Goal: Communication & Community: Answer question/provide support

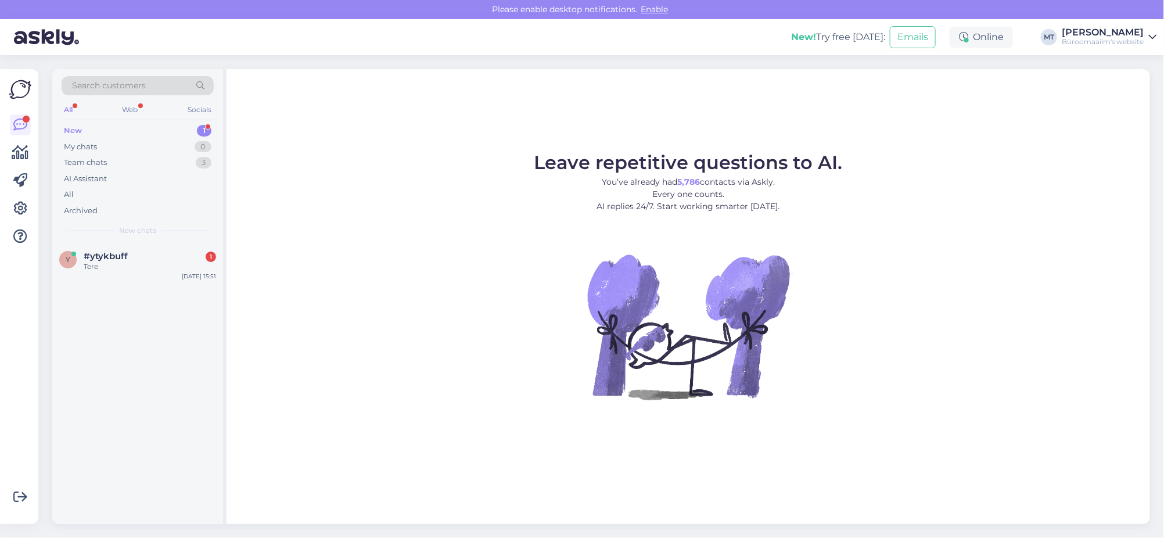
click at [64, 127] on div "New" at bounding box center [73, 131] width 18 height 12
click at [95, 258] on span "#ytykbuff" at bounding box center [106, 256] width 44 height 10
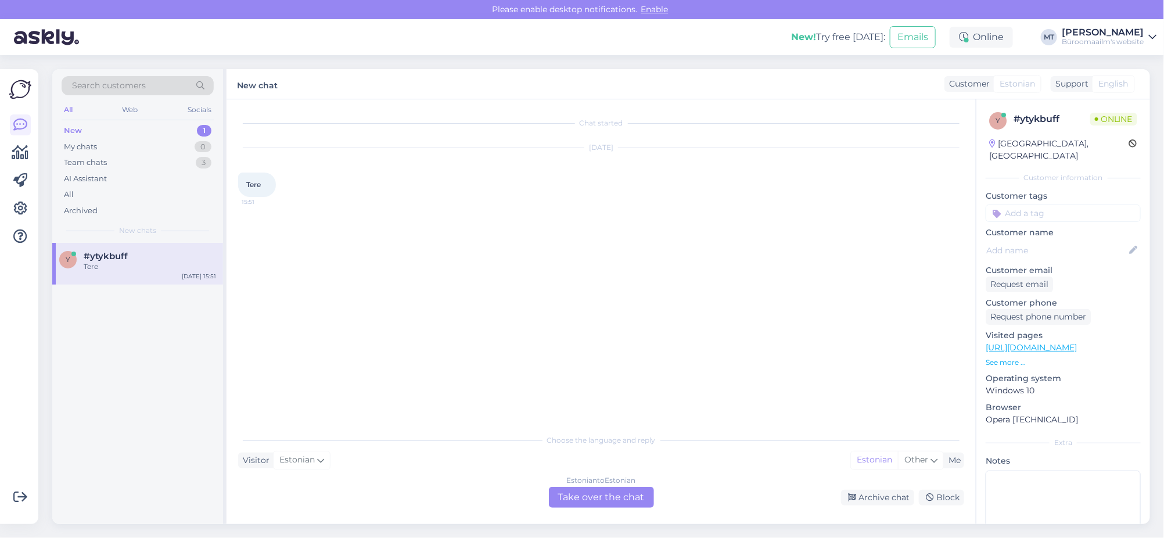
click at [619, 498] on div "Estonian to Estonian Take over the chat" at bounding box center [601, 497] width 105 height 21
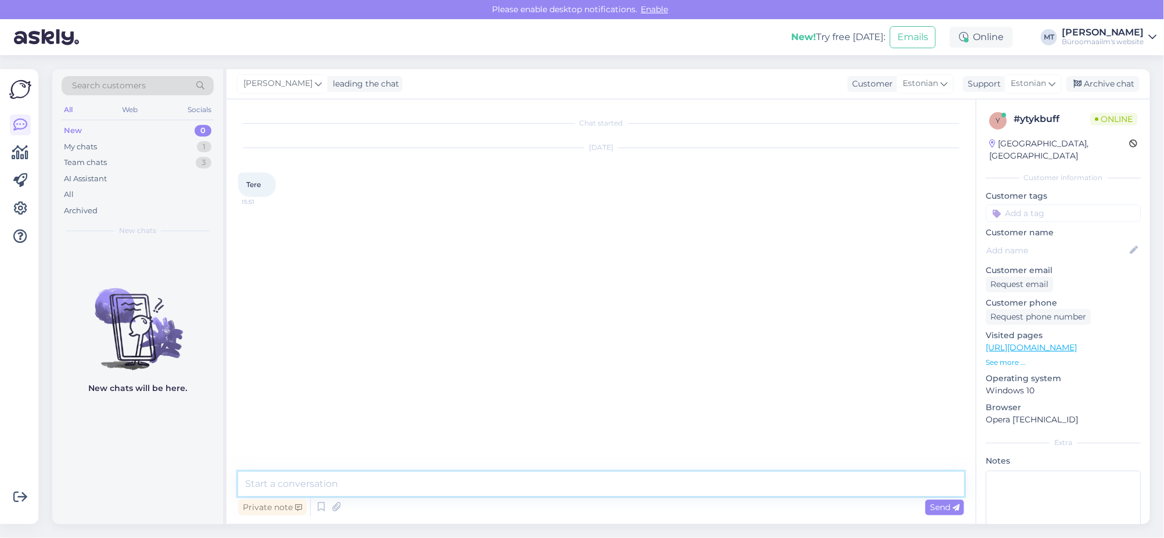
click at [318, 478] on textarea at bounding box center [601, 484] width 726 height 24
type textarea "Tere."
click at [20, 157] on icon at bounding box center [20, 153] width 17 height 14
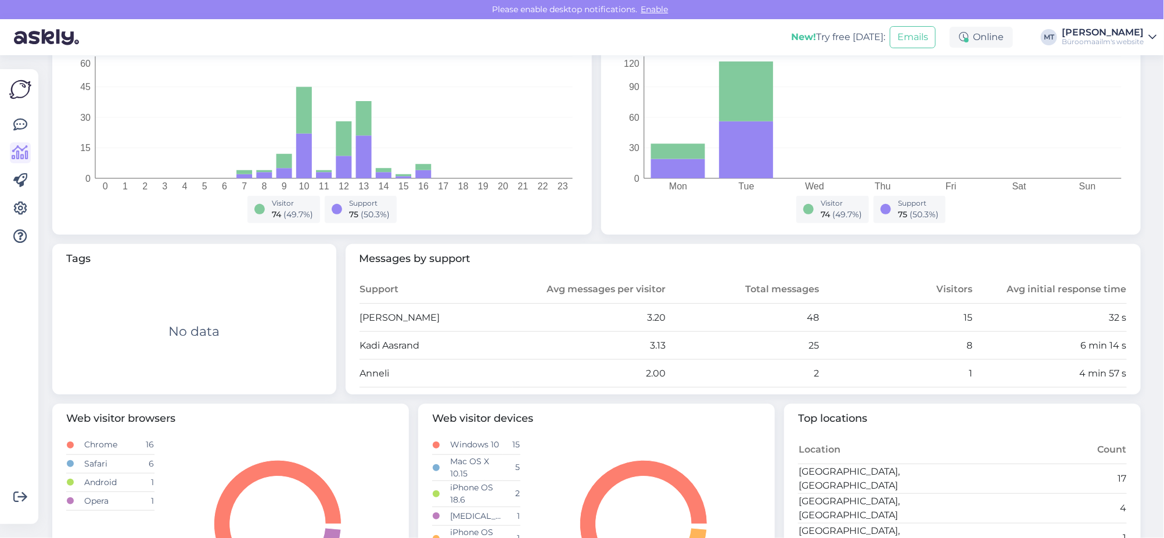
scroll to position [217, 0]
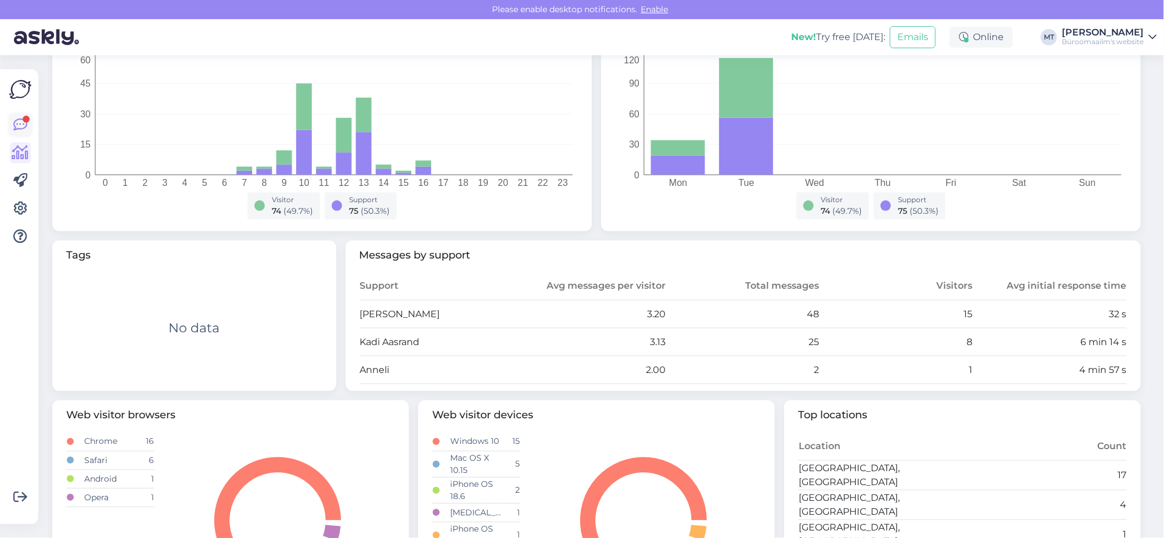
click at [26, 120] on div at bounding box center [26, 119] width 7 height 7
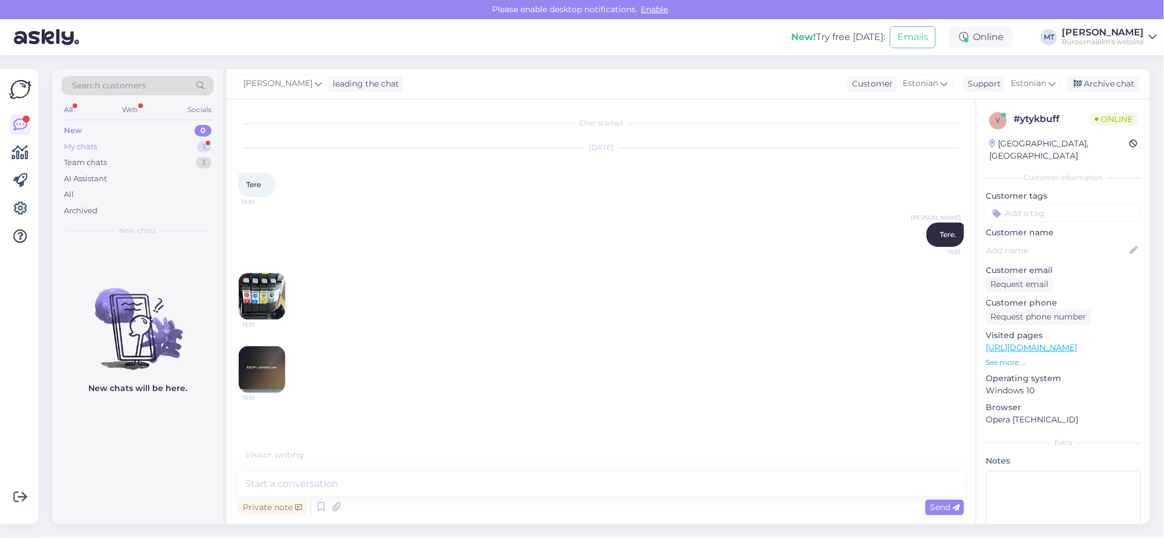
click at [74, 145] on div "My chats" at bounding box center [80, 147] width 33 height 12
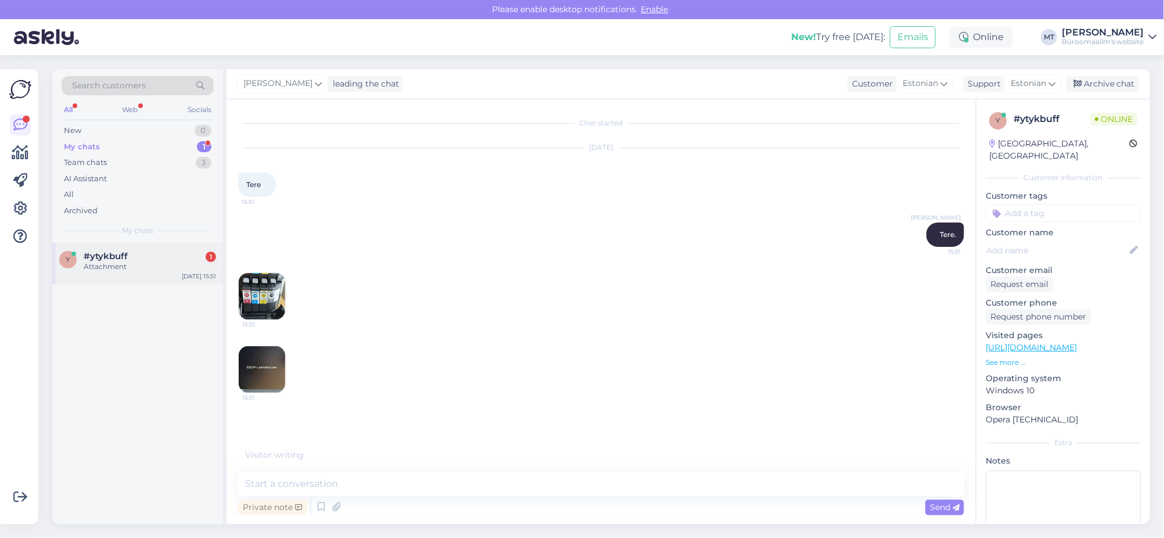
click at [84, 264] on div "Attachment" at bounding box center [150, 266] width 132 height 10
click at [261, 307] on img at bounding box center [262, 296] width 46 height 46
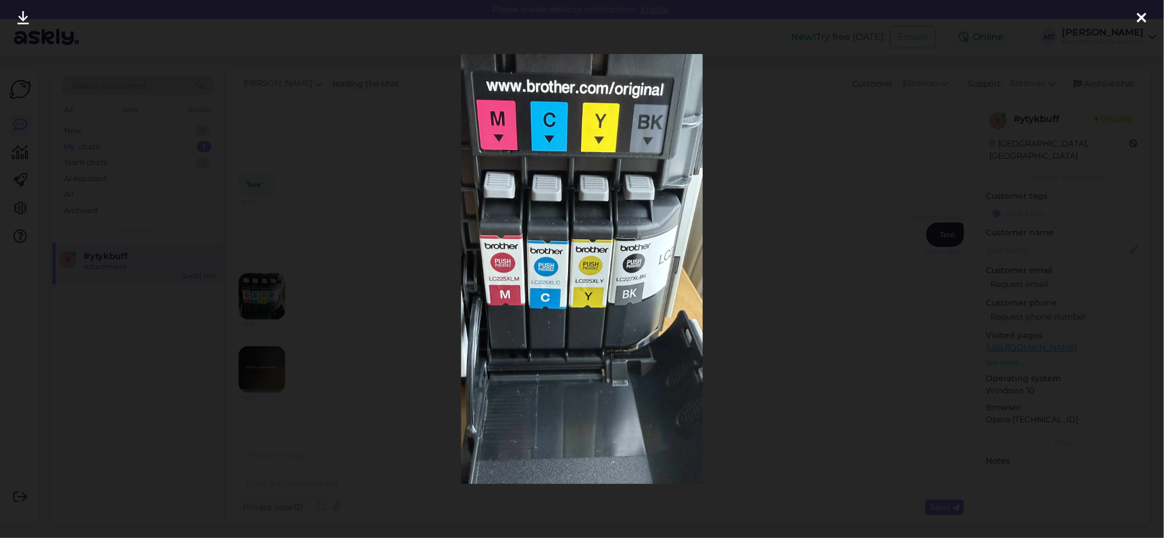
click at [1151, 20] on div at bounding box center [1142, 18] width 23 height 37
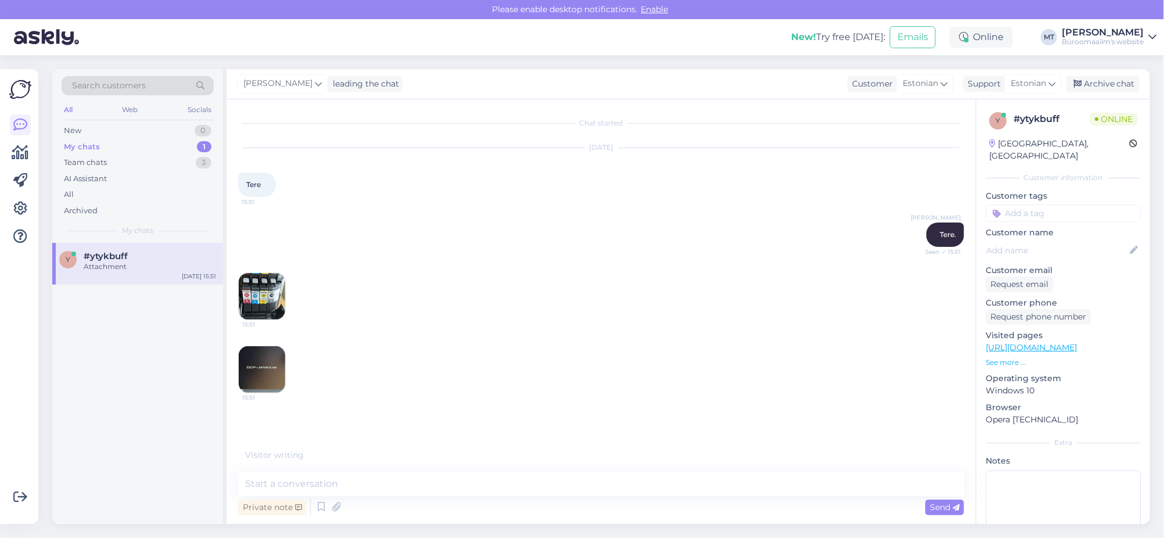
click at [253, 371] on img at bounding box center [262, 369] width 46 height 46
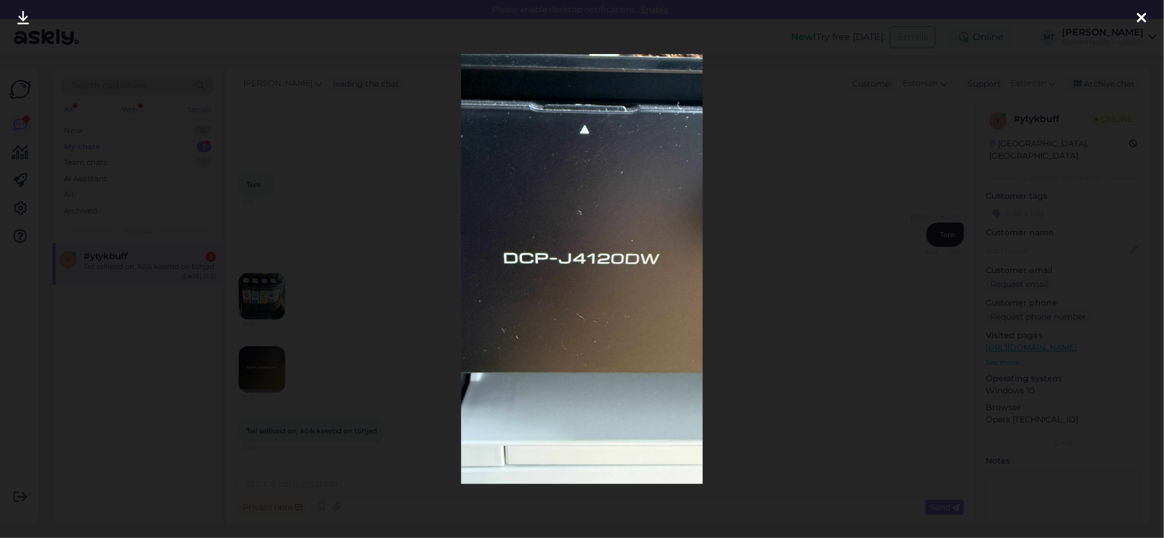
click at [1147, 17] on div at bounding box center [1142, 18] width 23 height 37
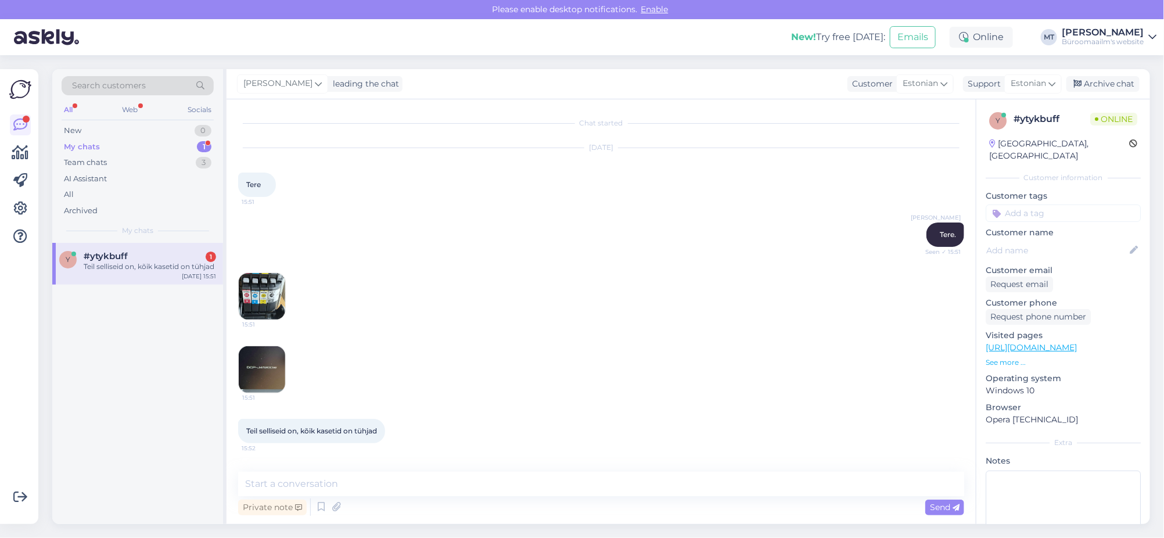
click at [271, 304] on img at bounding box center [262, 296] width 46 height 46
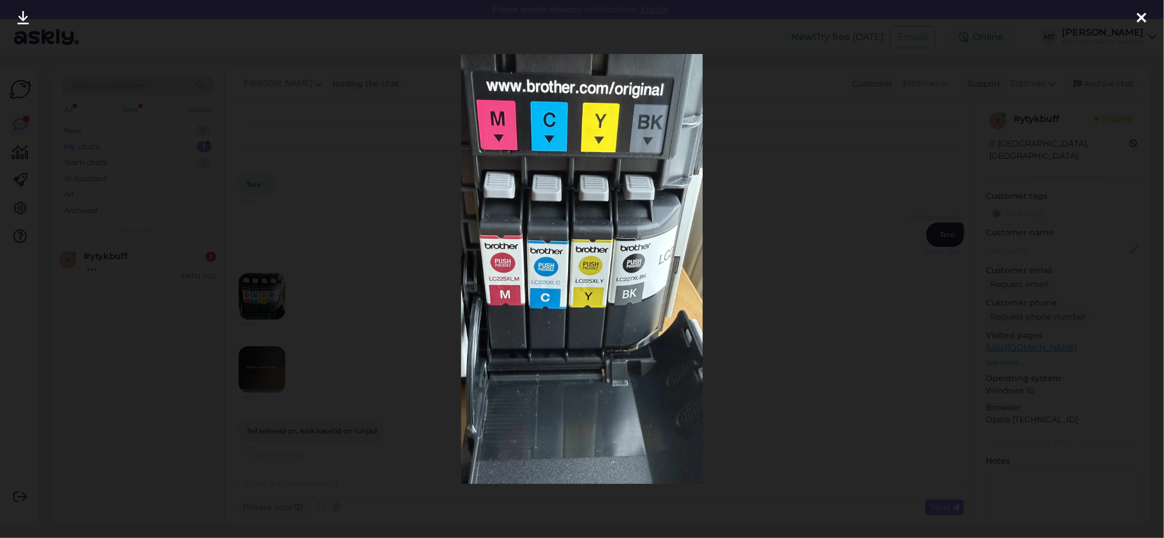
click at [1144, 16] on icon at bounding box center [1142, 18] width 9 height 15
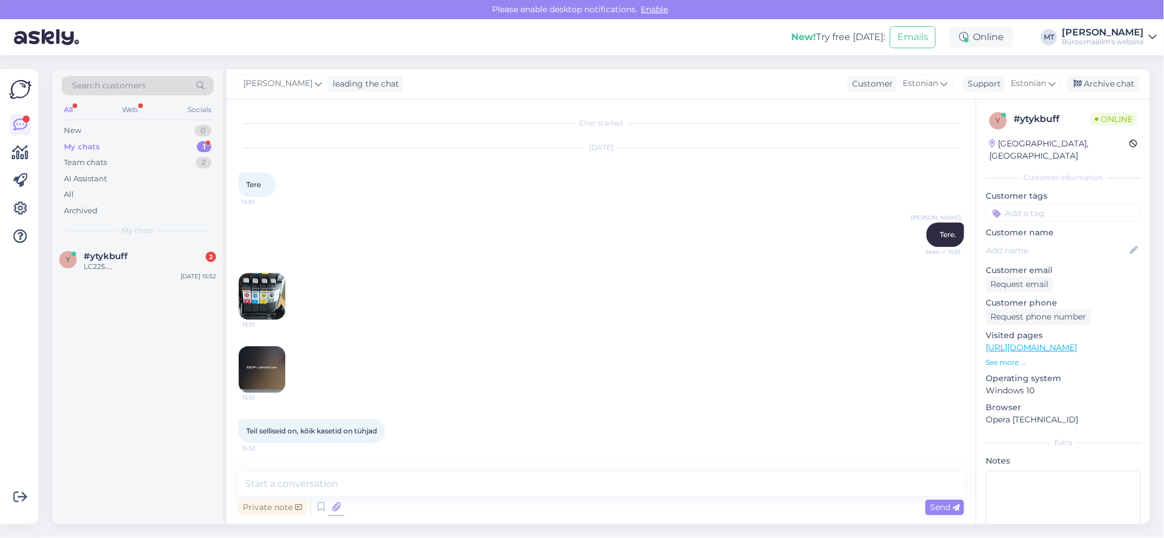
scroll to position [44, 0]
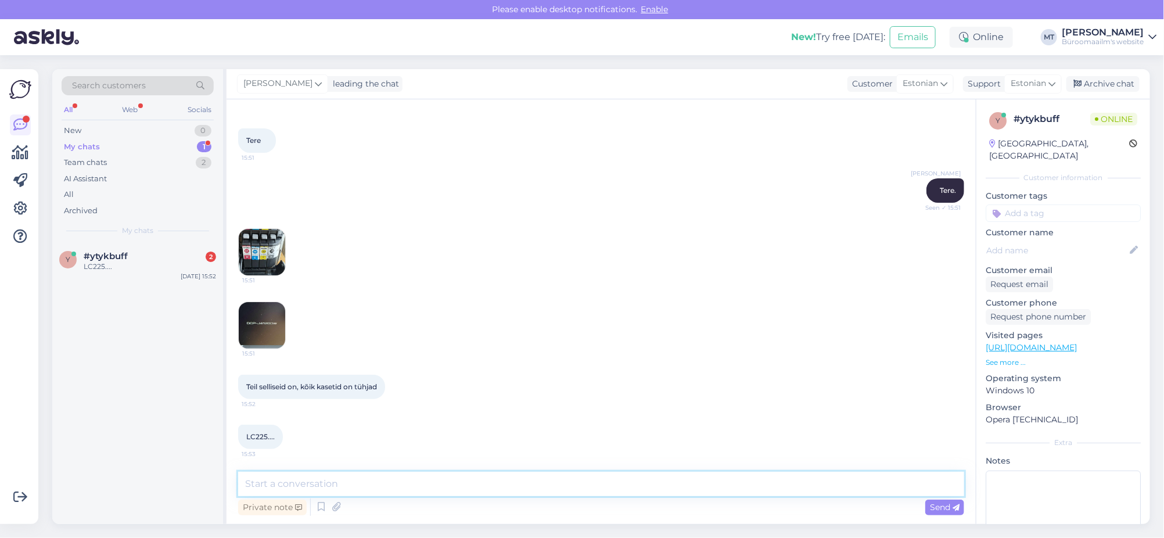
click at [302, 476] on textarea at bounding box center [601, 484] width 726 height 24
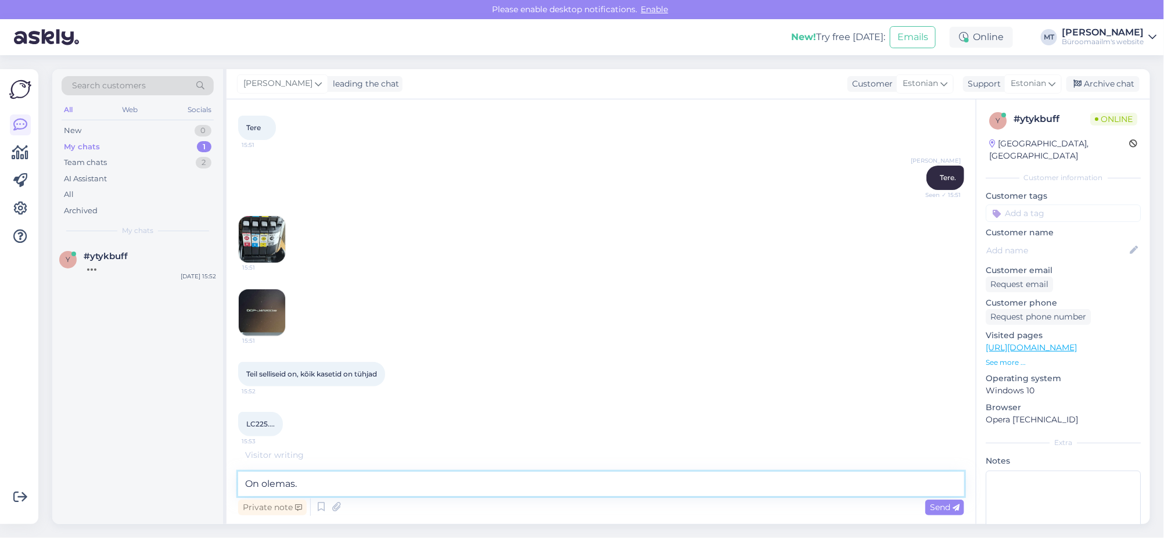
paste textarea "[URL][DOMAIN_NAME]"
type textarea "On olemas. [URL][DOMAIN_NAME]"
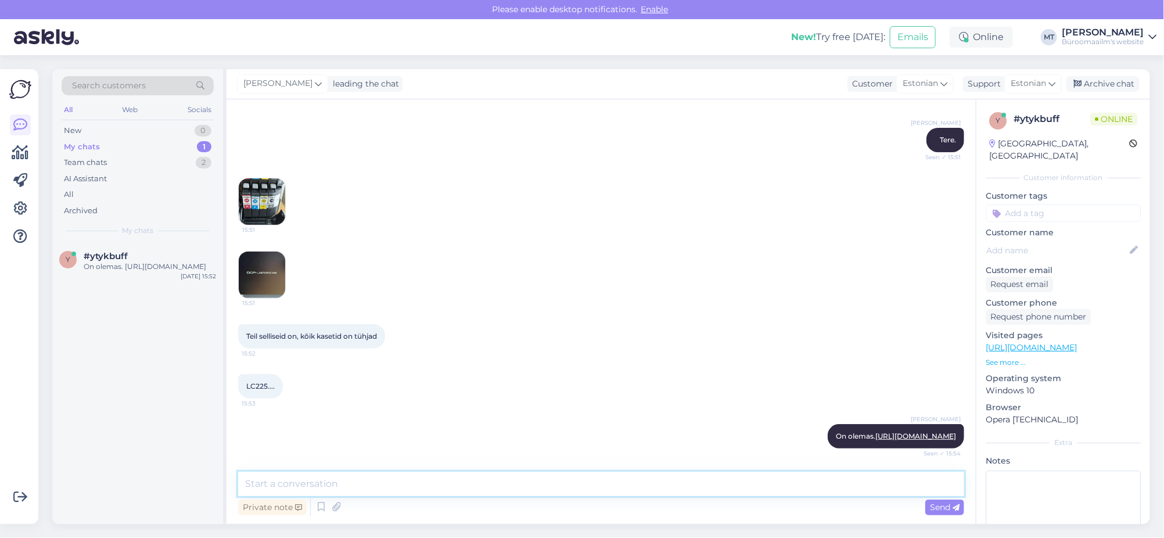
paste textarea "[URL][DOMAIN_NAME]"
type textarea "[URL][DOMAIN_NAME]"
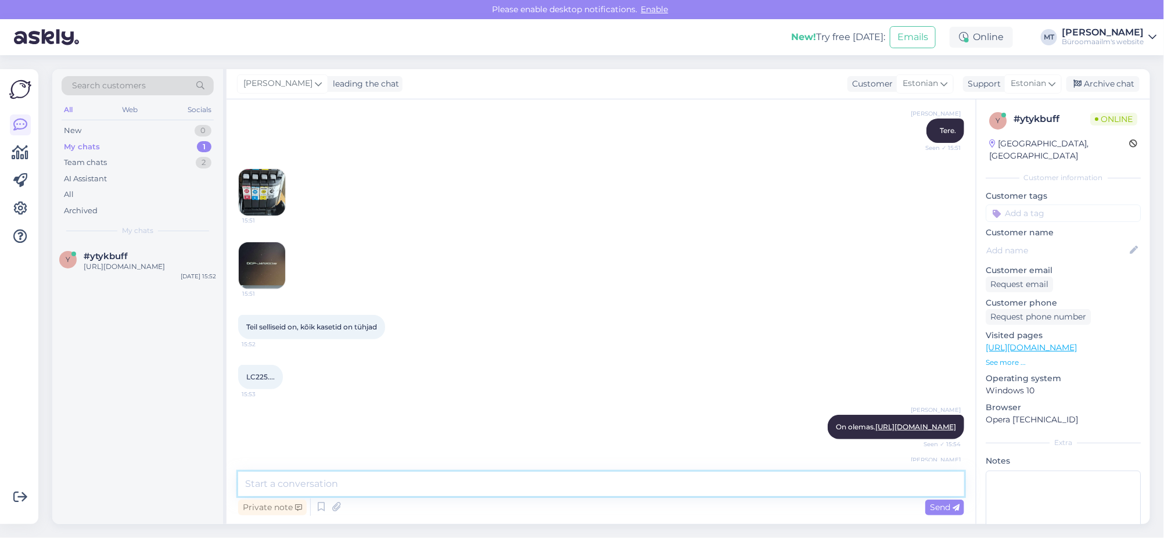
scroll to position [164, 0]
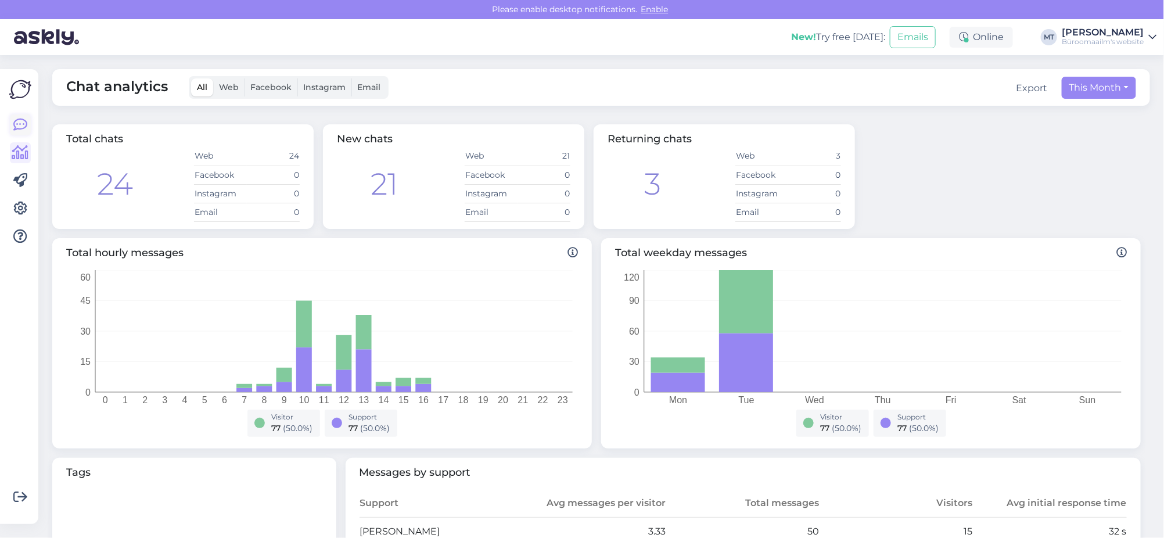
click at [26, 118] on icon at bounding box center [20, 125] width 14 height 14
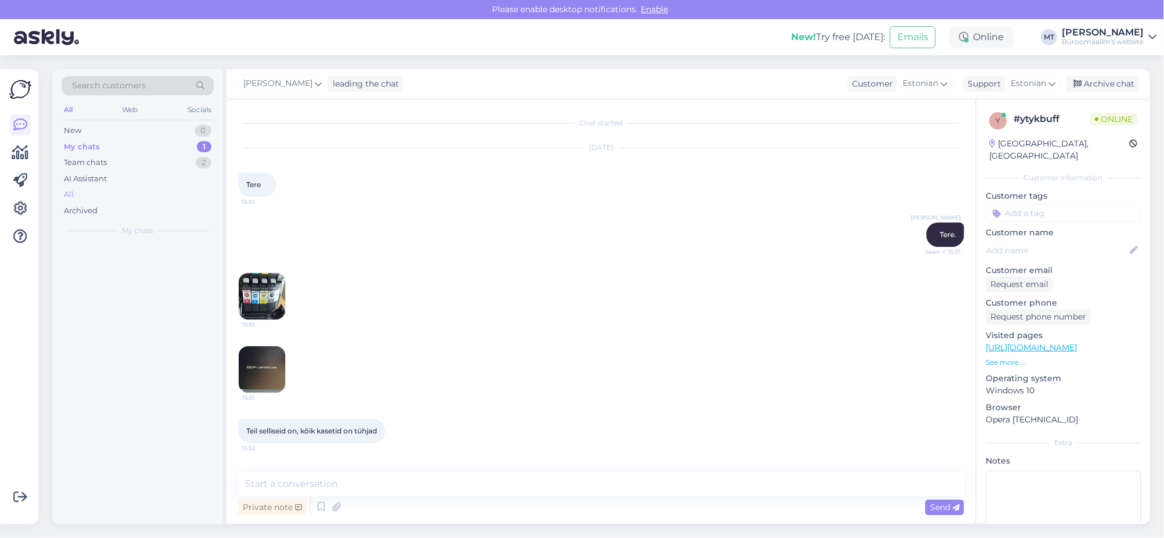
scroll to position [148, 0]
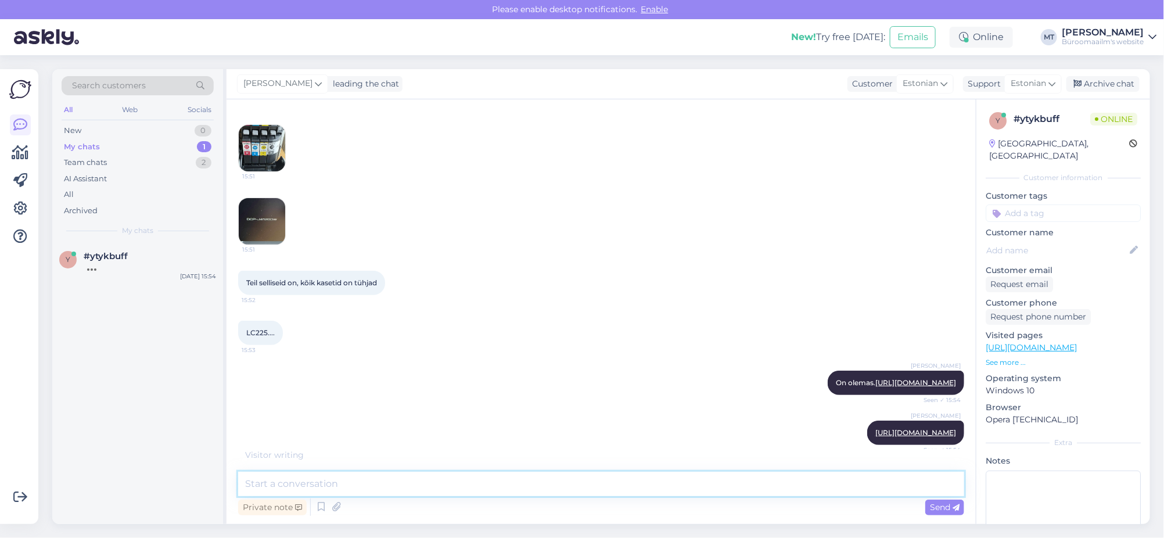
click at [360, 478] on textarea at bounding box center [601, 484] width 726 height 24
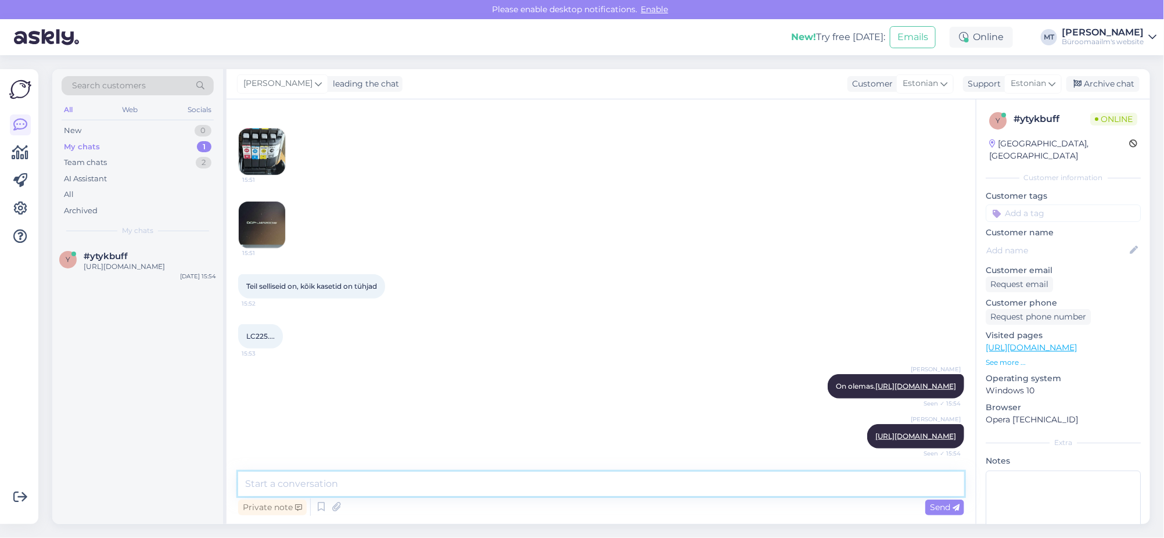
click at [299, 484] on textarea at bounding box center [601, 484] width 726 height 24
paste textarea "[URL][DOMAIN_NAME]"
type textarea "[URL][DOMAIN_NAME]"
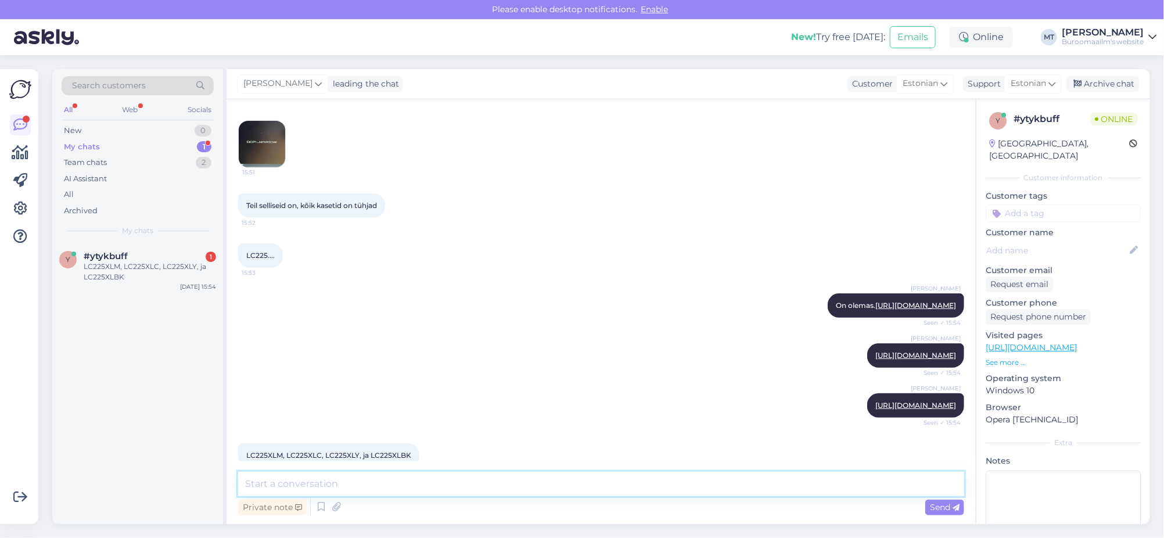
scroll to position [275, 0]
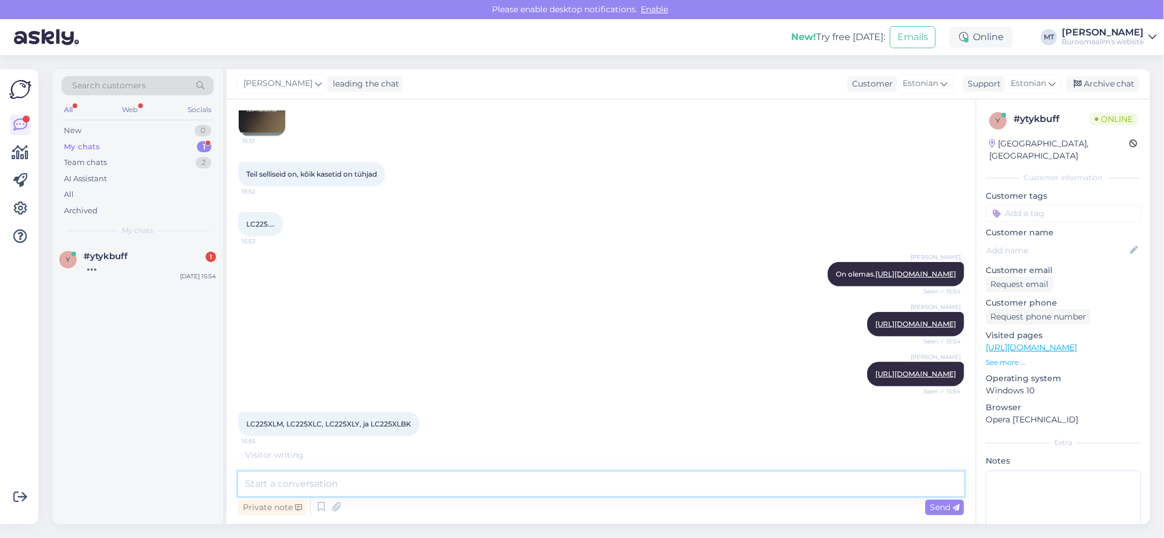
click at [284, 487] on textarea at bounding box center [601, 484] width 726 height 24
paste textarea "[URL][DOMAIN_NAME]"
type textarea "[URL][DOMAIN_NAME]"
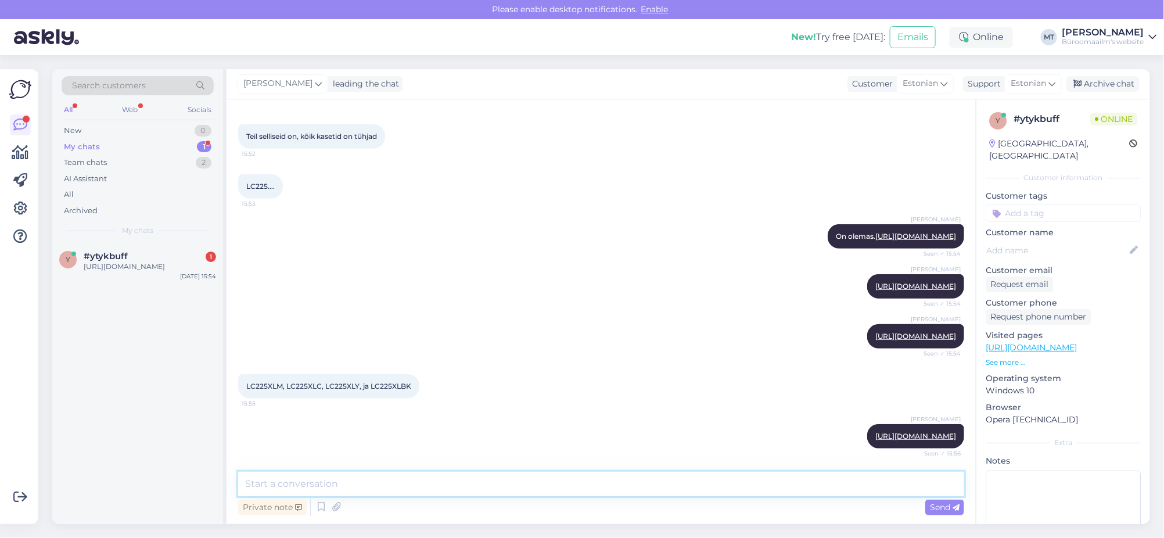
scroll to position [336, 0]
click at [306, 489] on textarea at bounding box center [601, 484] width 726 height 24
type textarea "need tindid mille lingi saatsin"
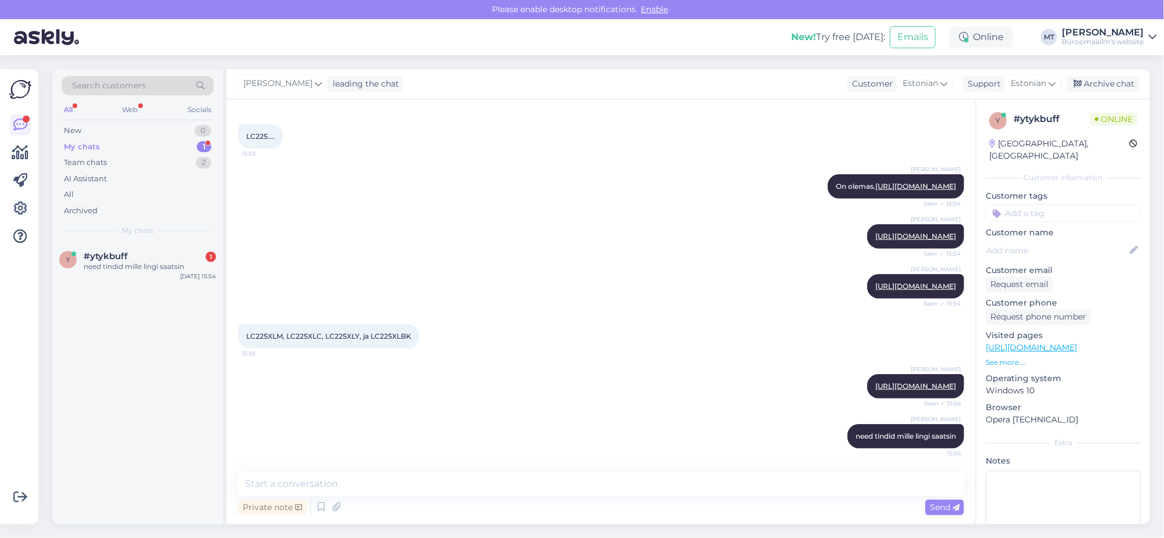
click at [82, 147] on div "My chats" at bounding box center [82, 147] width 36 height 12
click at [128, 271] on div "need tindid mille lingi saatsin" at bounding box center [150, 266] width 132 height 10
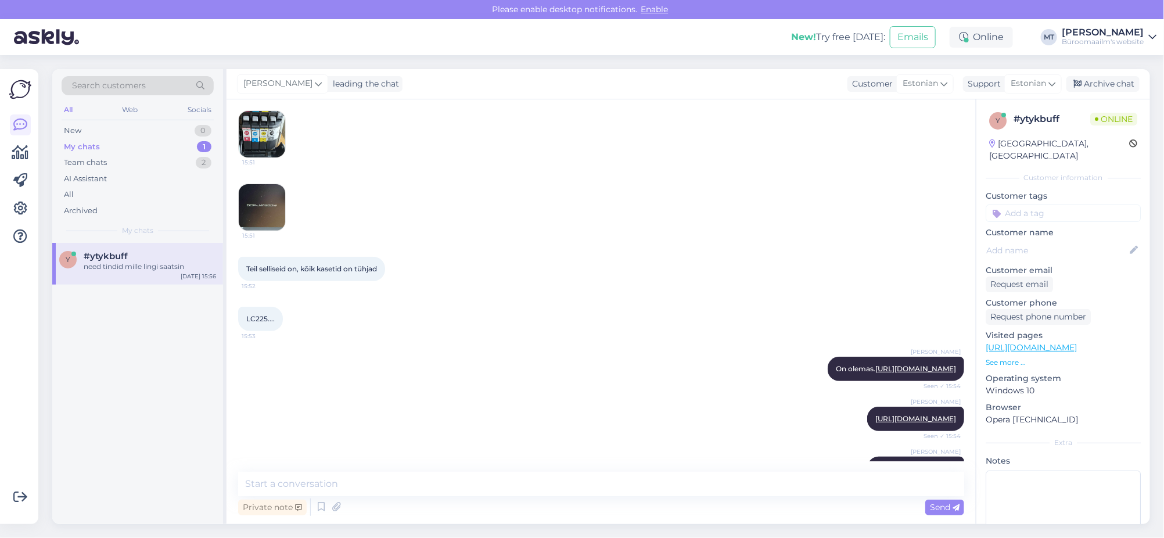
scroll to position [217, 0]
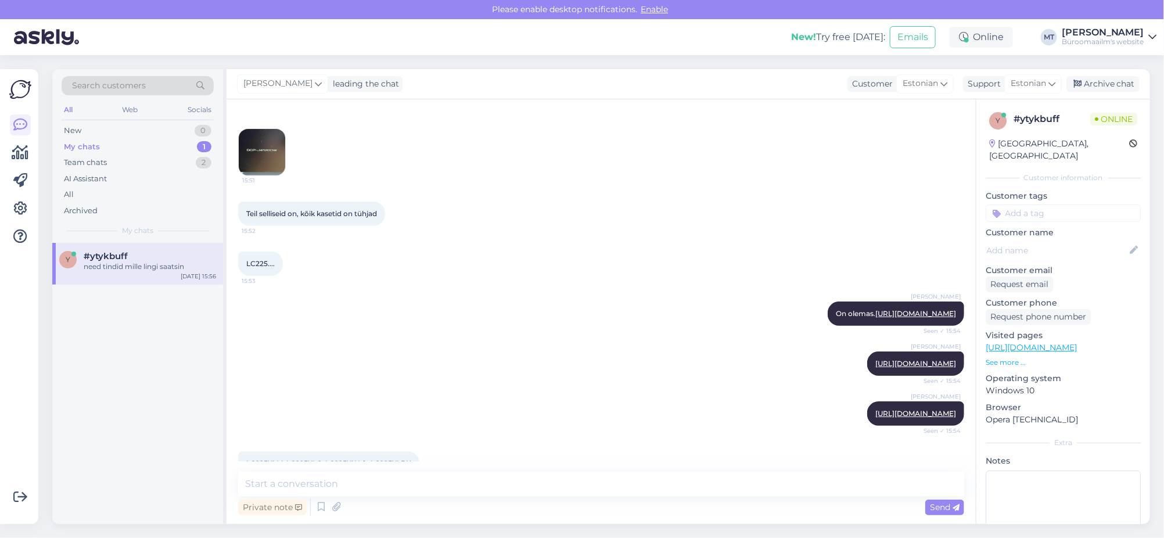
click at [254, 153] on img at bounding box center [262, 152] width 46 height 46
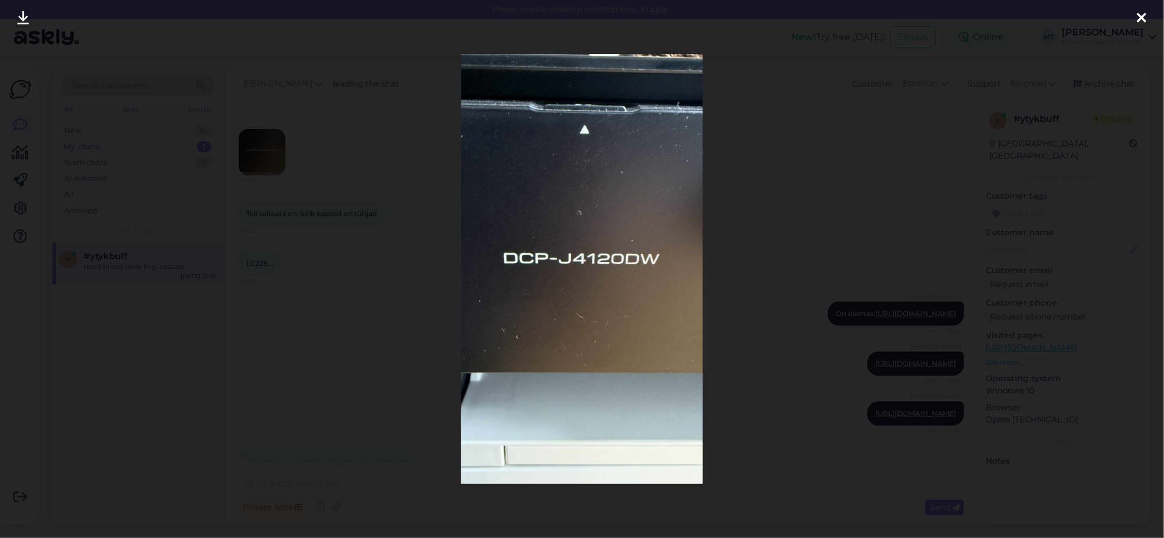
click at [1148, 19] on div at bounding box center [1142, 18] width 23 height 37
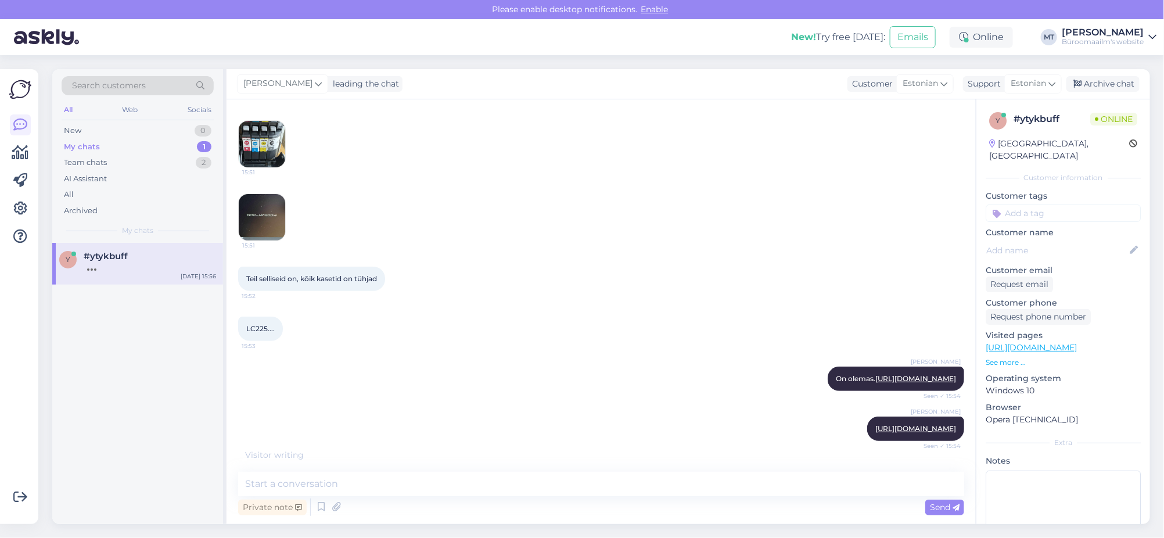
scroll to position [107, 0]
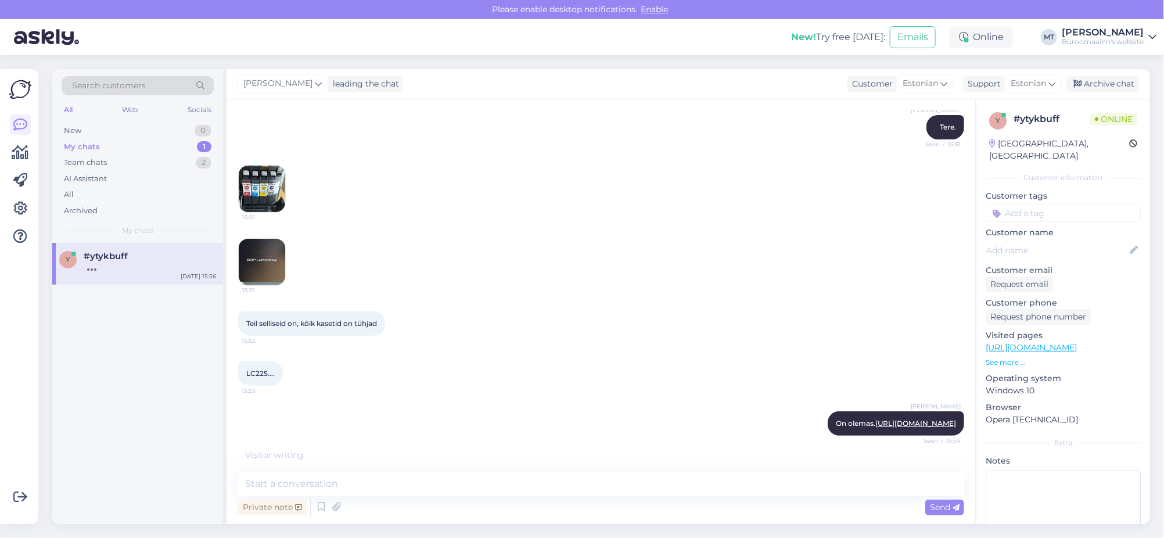
click at [261, 192] on img at bounding box center [262, 189] width 46 height 46
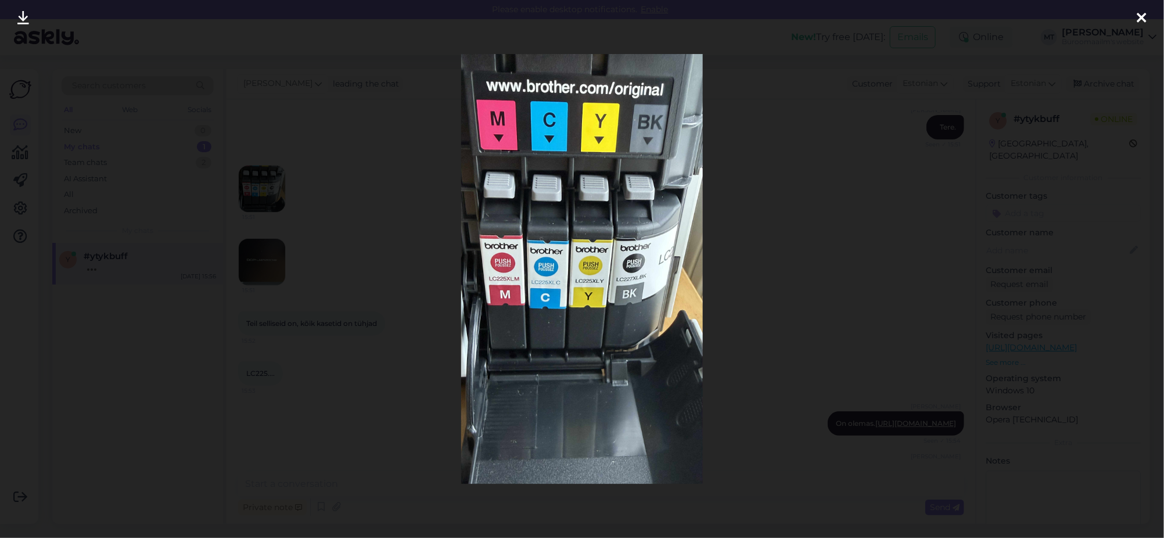
click at [1142, 21] on icon at bounding box center [1142, 18] width 9 height 15
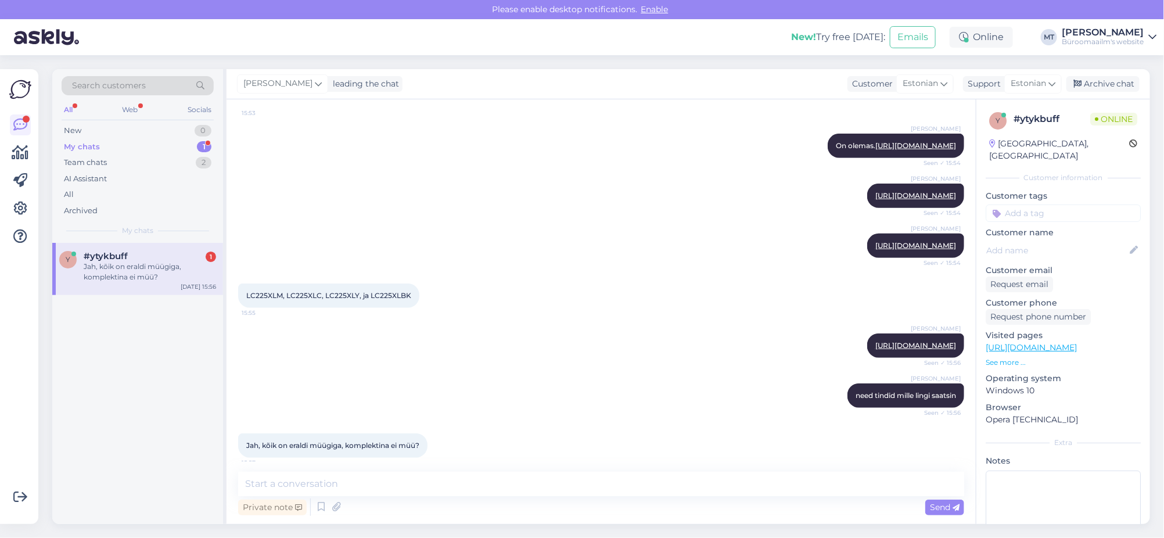
scroll to position [436, 0]
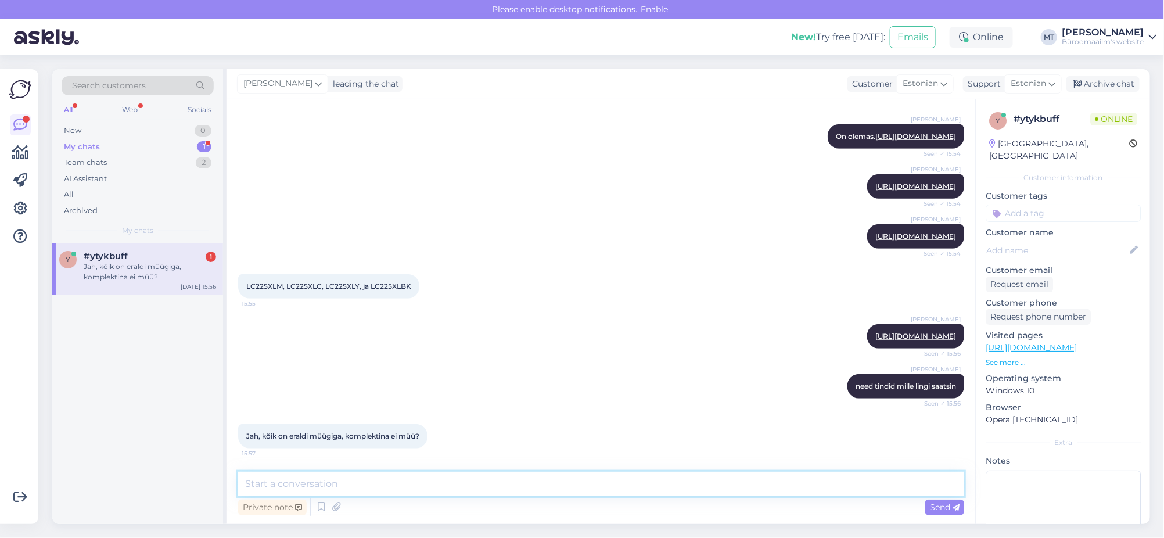
click at [360, 483] on textarea at bounding box center [601, 484] width 726 height 24
type textarea "Komplektina ei ole. Võib-olla saab tellida, [PERSON_NAME] uurim."
click at [940, 505] on span "Send" at bounding box center [945, 507] width 30 height 10
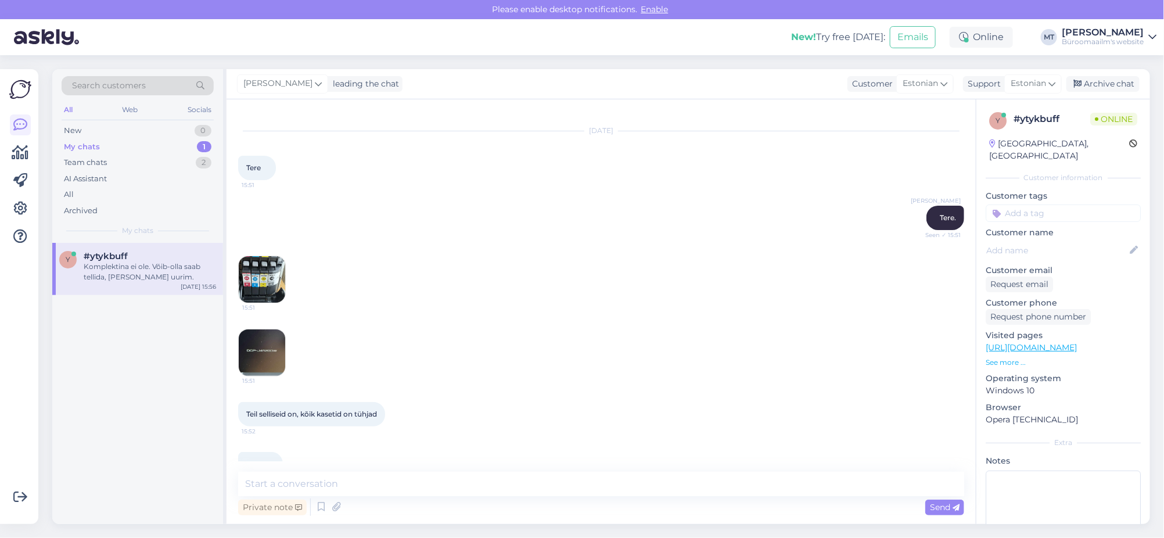
scroll to position [0, 0]
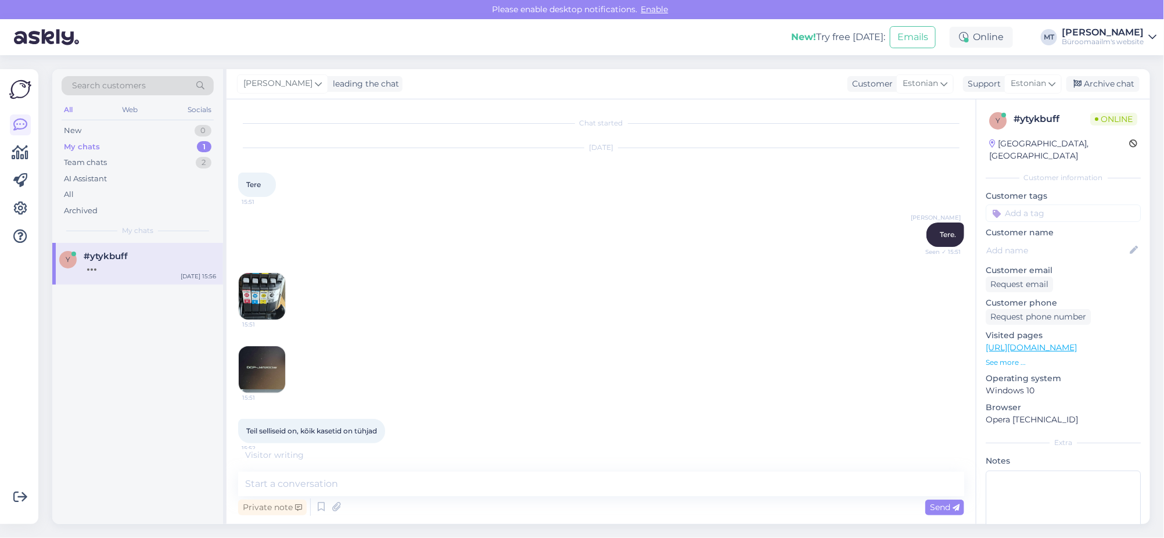
click at [271, 373] on img at bounding box center [262, 369] width 46 height 46
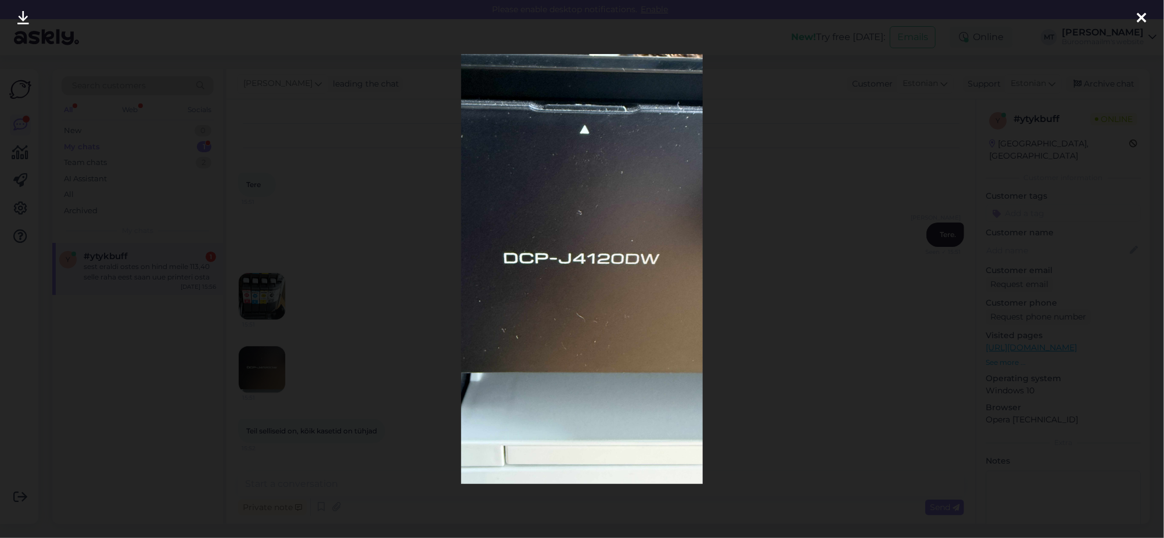
scroll to position [546, 0]
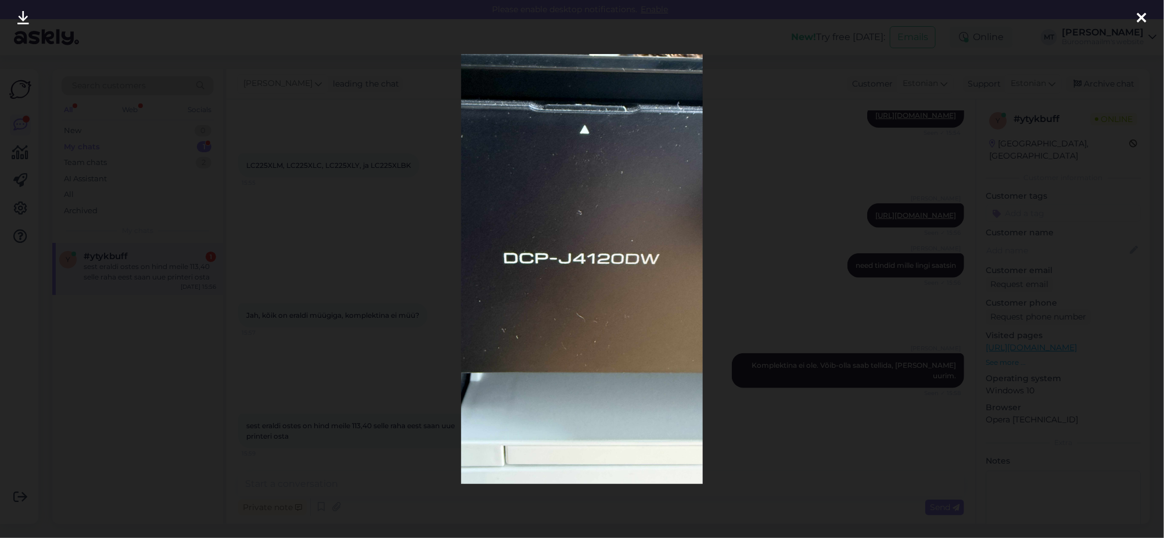
click at [1153, 12] on div at bounding box center [1142, 18] width 23 height 37
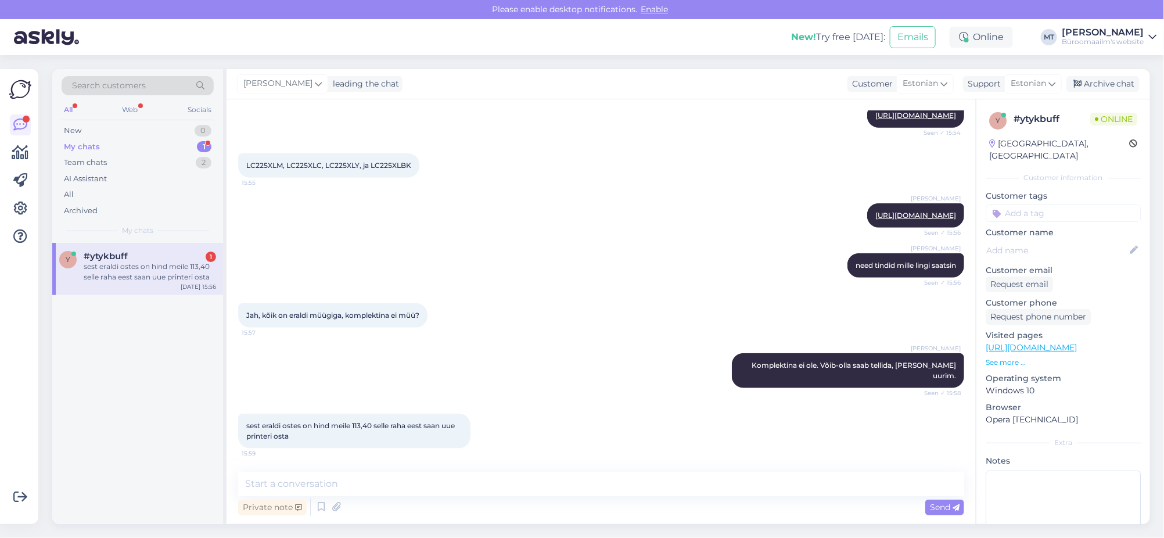
click at [91, 145] on div "My chats" at bounding box center [82, 147] width 36 height 12
click at [103, 259] on span "#ytykbuff" at bounding box center [106, 256] width 44 height 10
click at [340, 490] on textarea at bounding box center [601, 484] width 726 height 24
click at [902, 220] on link "[URL][DOMAIN_NAME]" at bounding box center [915, 215] width 81 height 9
click at [295, 486] on textarea at bounding box center [601, 484] width 726 height 24
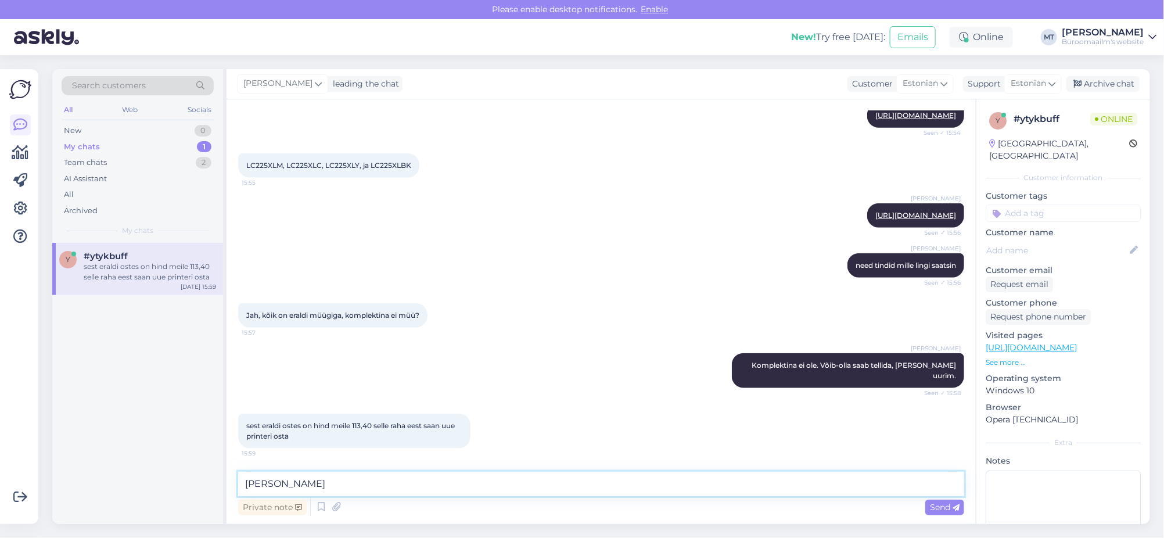
type textarea "J"
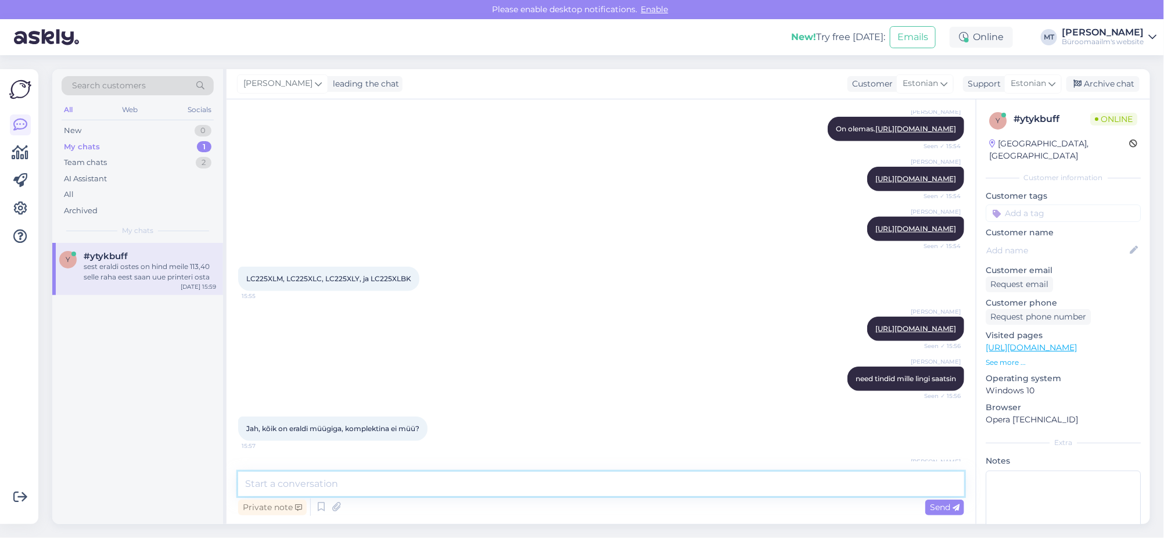
scroll to position [400, 0]
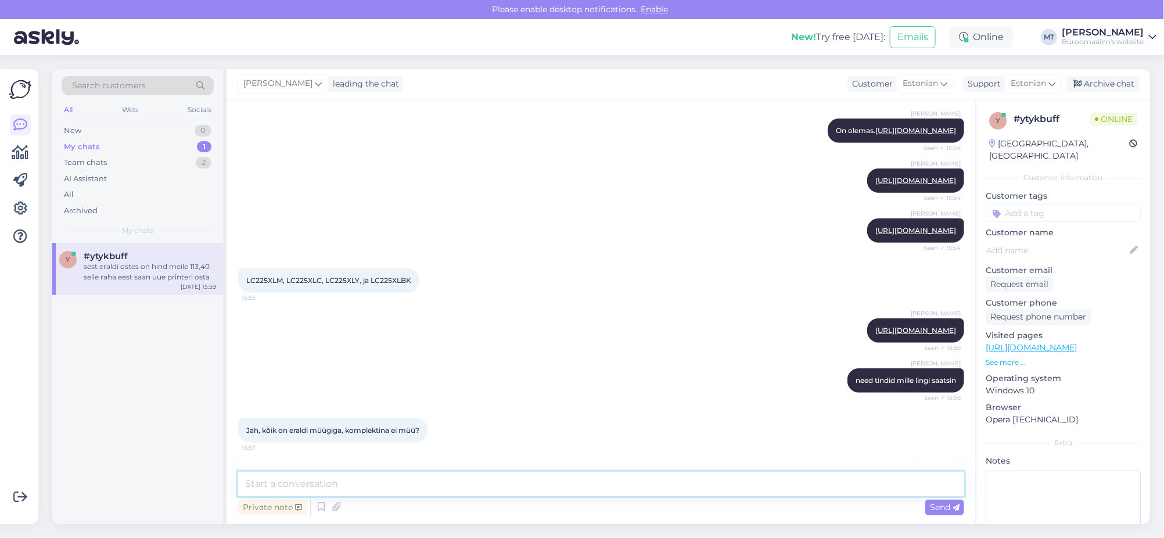
type textarea "T"
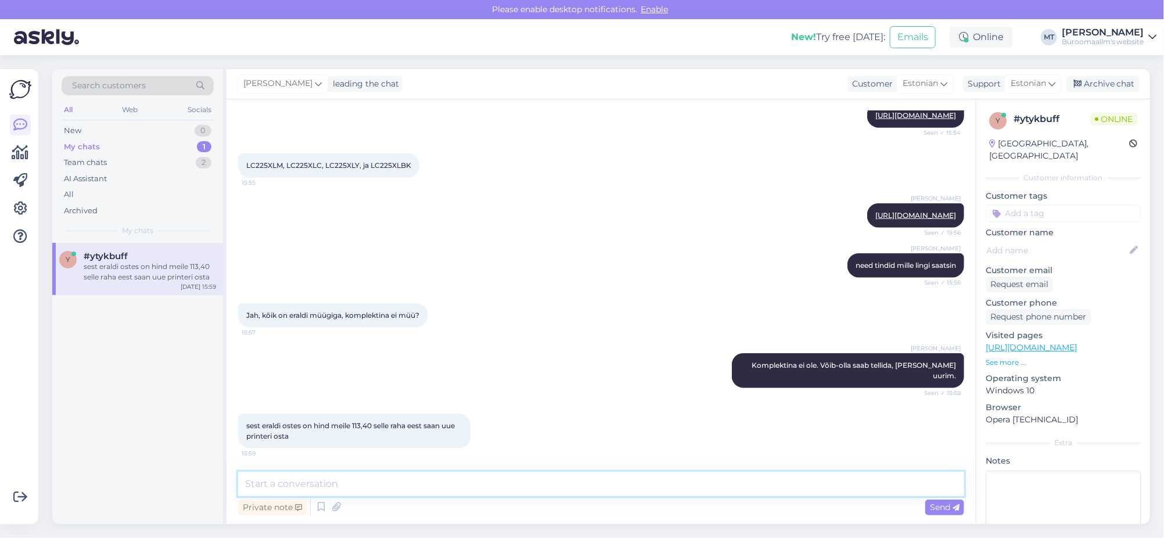
scroll to position [546, 0]
type textarea "Nii on tõesti, printerid /kombainid on vahel odavamad kui tindid. Uurin, kas ko…"
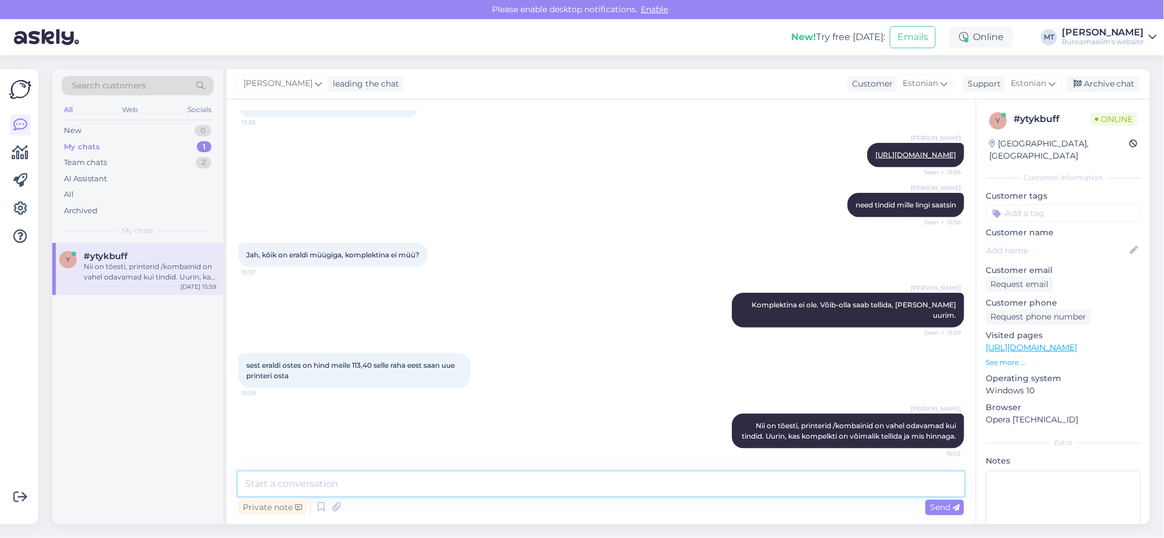
click at [293, 493] on textarea at bounding box center [601, 484] width 726 height 24
paste textarea "[URL][DOMAIN_NAME]"
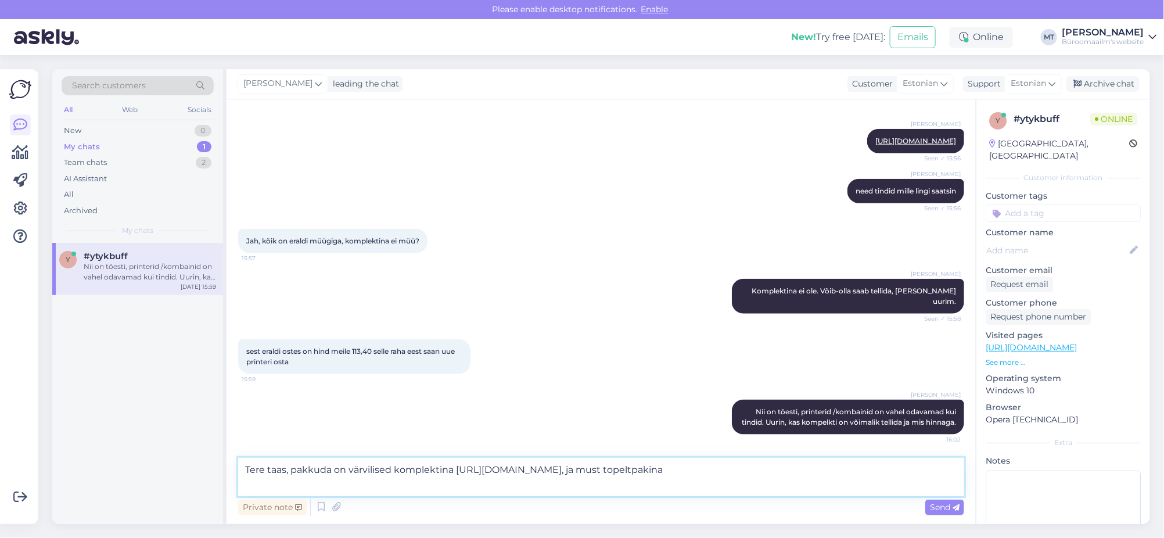
paste textarea "[URL][DOMAIN_NAME]"
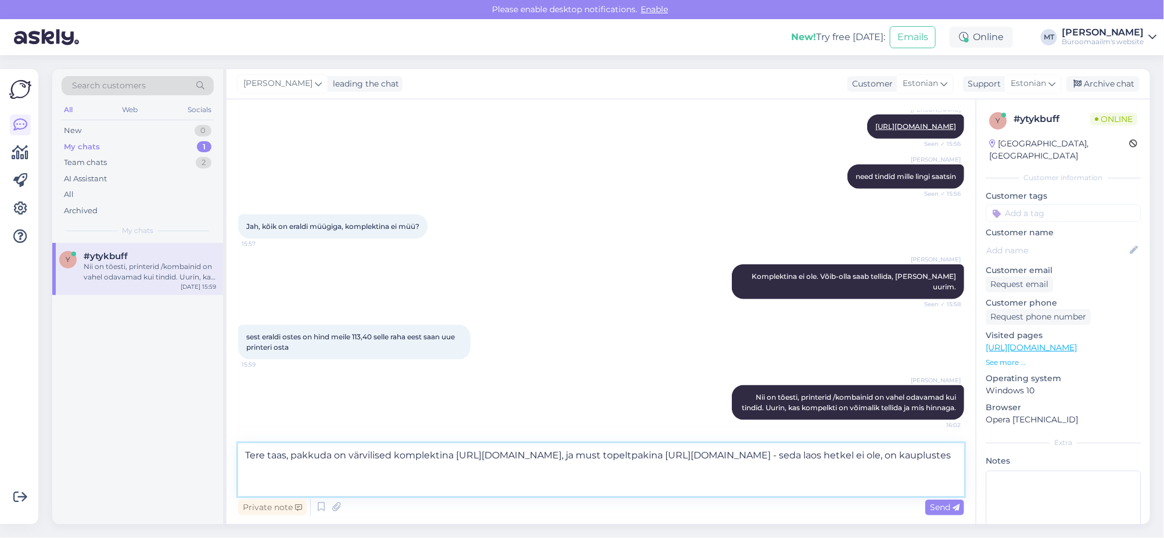
type textarea "Tere taas, pakkuda on värvilised komplektina [URL][DOMAIN_NAME], ja must topelt…"
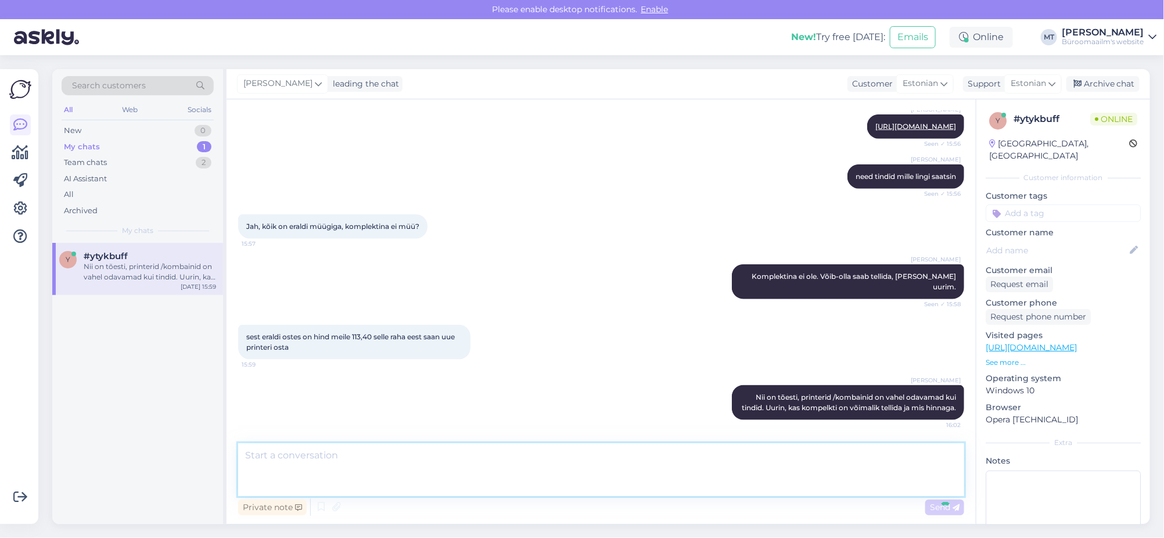
scroll to position [719, 0]
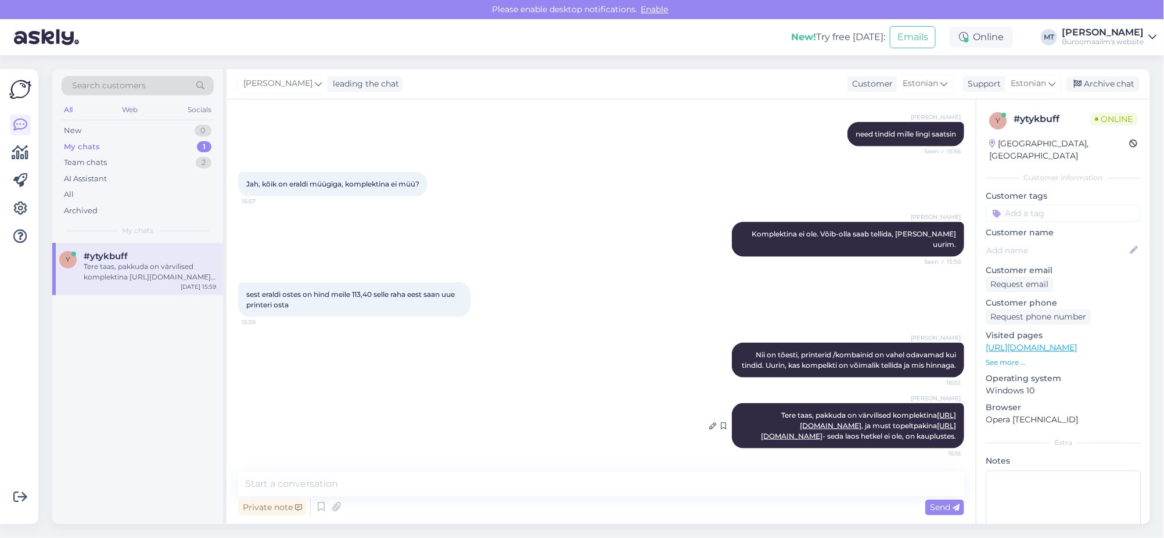
click at [840, 421] on link "[URL][DOMAIN_NAME]" at bounding box center [858, 430] width 195 height 19
click at [333, 497] on div "Private note Send" at bounding box center [601, 507] width 726 height 22
click at [343, 478] on textarea at bounding box center [601, 484] width 726 height 24
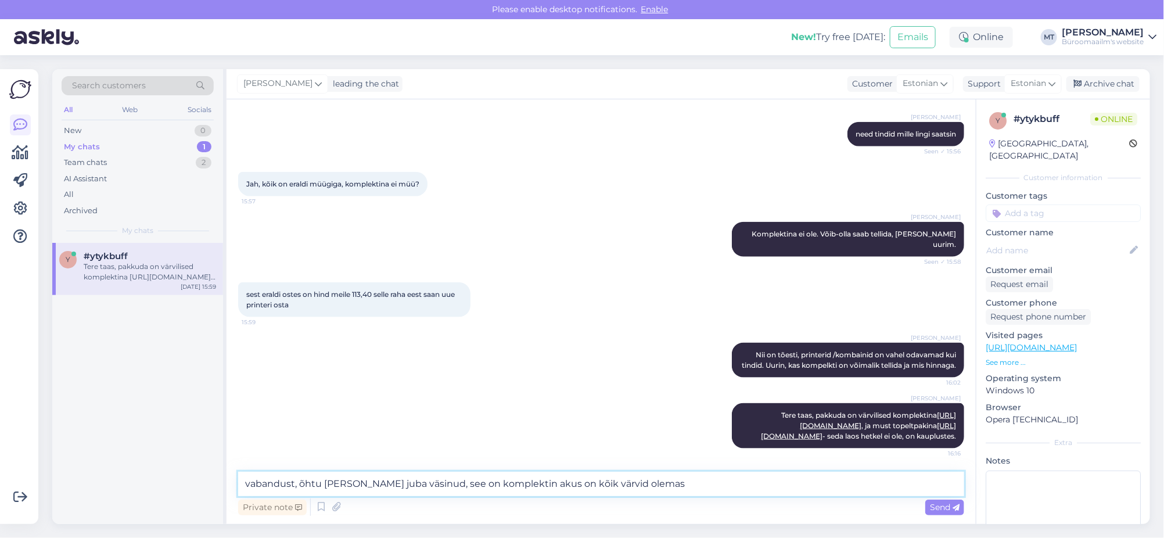
click at [507, 484] on textarea "vabandust, õhtu [PERSON_NAME] juba väsinud, see on komplektin akus on kõik värv…" at bounding box center [601, 484] width 726 height 24
click at [512, 485] on textarea "vabandust, õhtu [PERSON_NAME] juba väsinud, see on komplektinakus on kõik värvi…" at bounding box center [601, 484] width 726 height 24
click at [681, 487] on textarea "vabandust, õhtu [PERSON_NAME] juba väsinud, see on komplektina kus on kõik värv…" at bounding box center [601, 484] width 726 height 24
paste textarea "[URL][DOMAIN_NAME]"
type textarea "vabandust, õhtu [PERSON_NAME] juba väsinud, see on komplektina kus on kõik värv…"
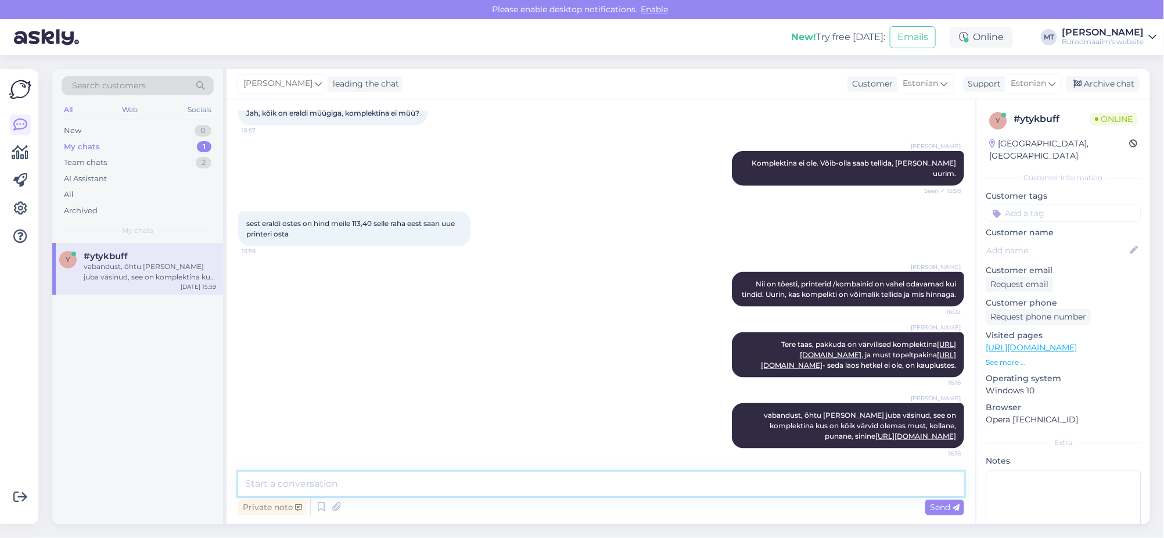
scroll to position [800, 0]
click at [874, 350] on link "[URL][DOMAIN_NAME]" at bounding box center [858, 359] width 195 height 19
click at [817, 340] on link "[URL][DOMAIN_NAME]" at bounding box center [878, 349] width 156 height 19
click at [828, 340] on link "[URL][DOMAIN_NAME]" at bounding box center [878, 349] width 156 height 19
click at [339, 485] on textarea at bounding box center [601, 484] width 726 height 24
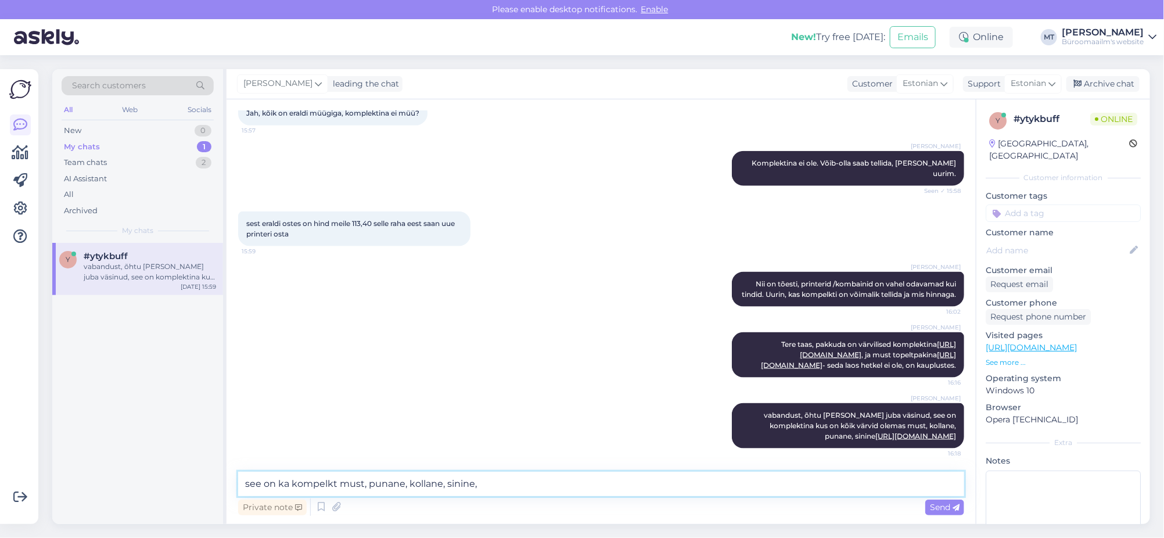
paste textarea "[URL][DOMAIN_NAME]"
type textarea "see on ka kompelkt must, punane, kollane, sinine, [URL][DOMAIN_NAME]"
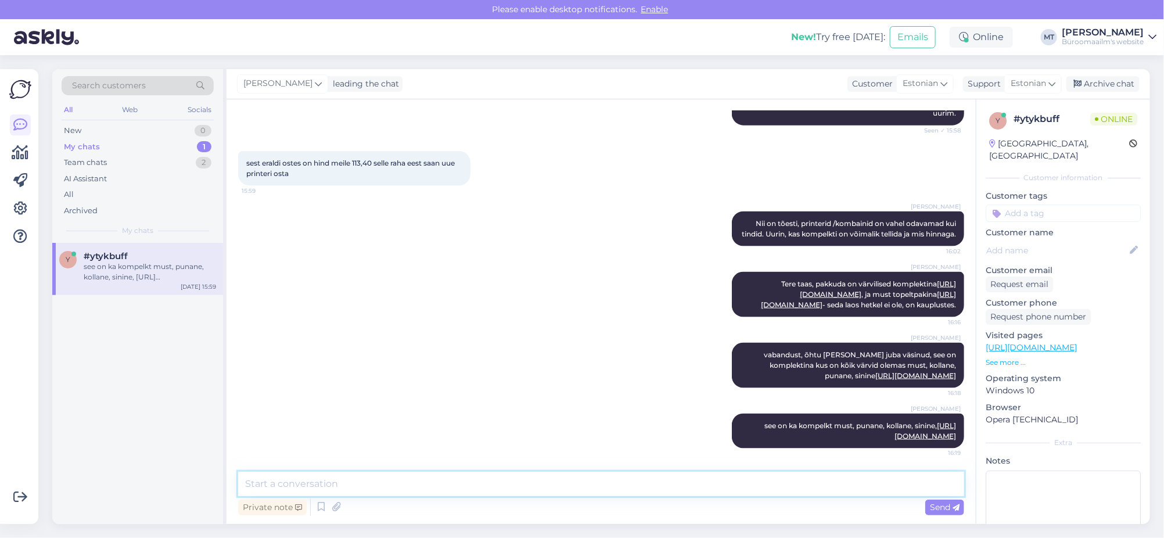
scroll to position [871, 0]
click at [875, 371] on link "[URL][DOMAIN_NAME]" at bounding box center [915, 375] width 81 height 9
click at [356, 488] on textarea at bounding box center [601, 484] width 726 height 24
click at [245, 485] on textarea "[PERSON_NAME] on tindi koguses." at bounding box center [601, 484] width 726 height 24
click at [410, 488] on textarea "[PERSON_NAME] on tindi koguses." at bounding box center [601, 484] width 726 height 24
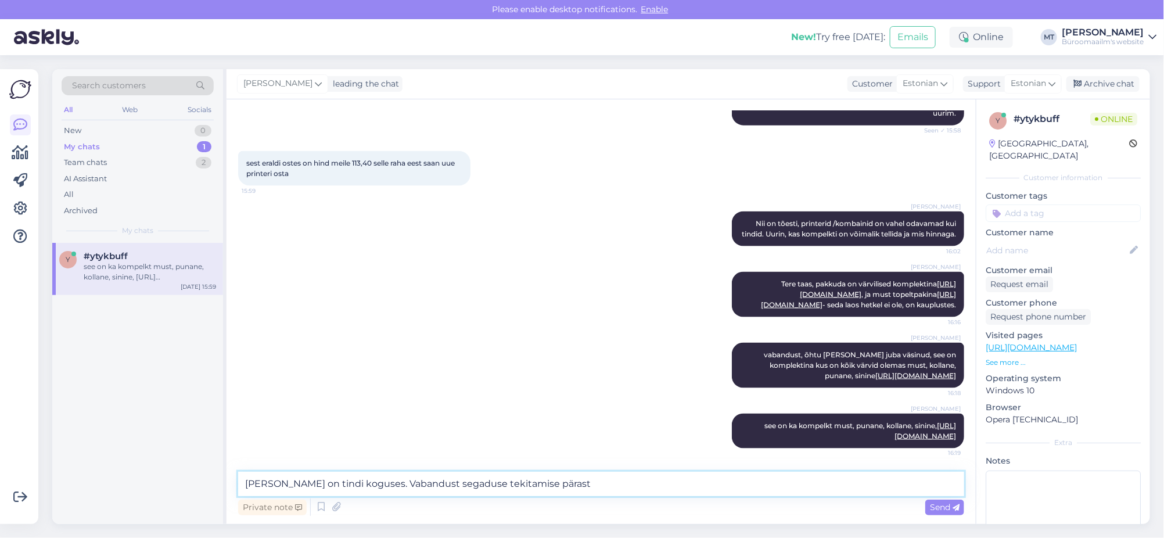
type textarea "[PERSON_NAME] on tindi koguses. Vabandust segaduse tekitamise pärast."
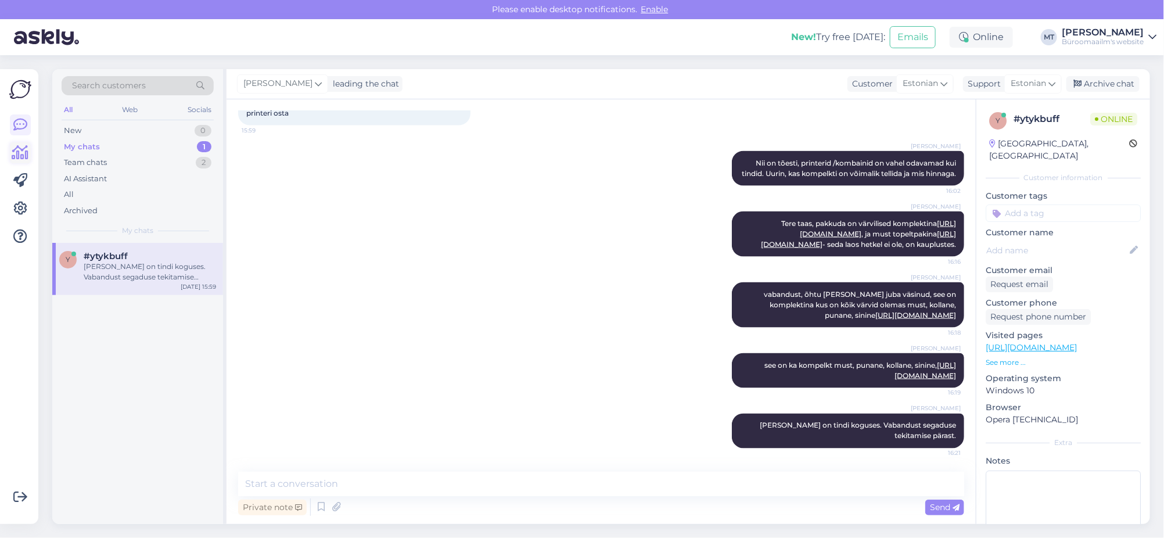
click at [18, 155] on icon at bounding box center [20, 153] width 17 height 14
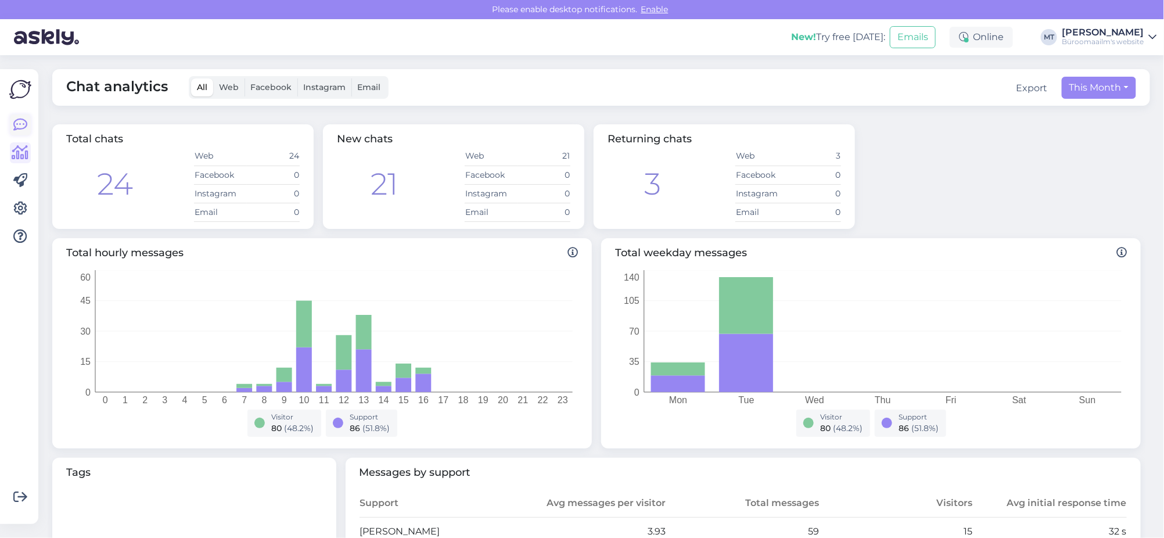
click at [12, 128] on link at bounding box center [20, 124] width 21 height 21
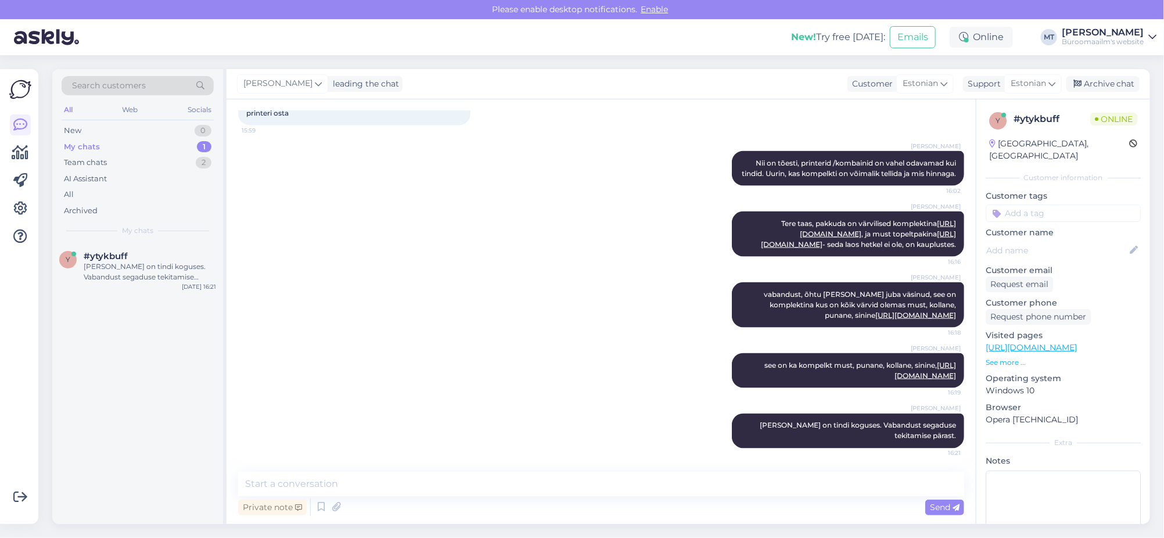
scroll to position [931, 0]
click at [1099, 81] on div "Archive chat" at bounding box center [1103, 84] width 73 height 16
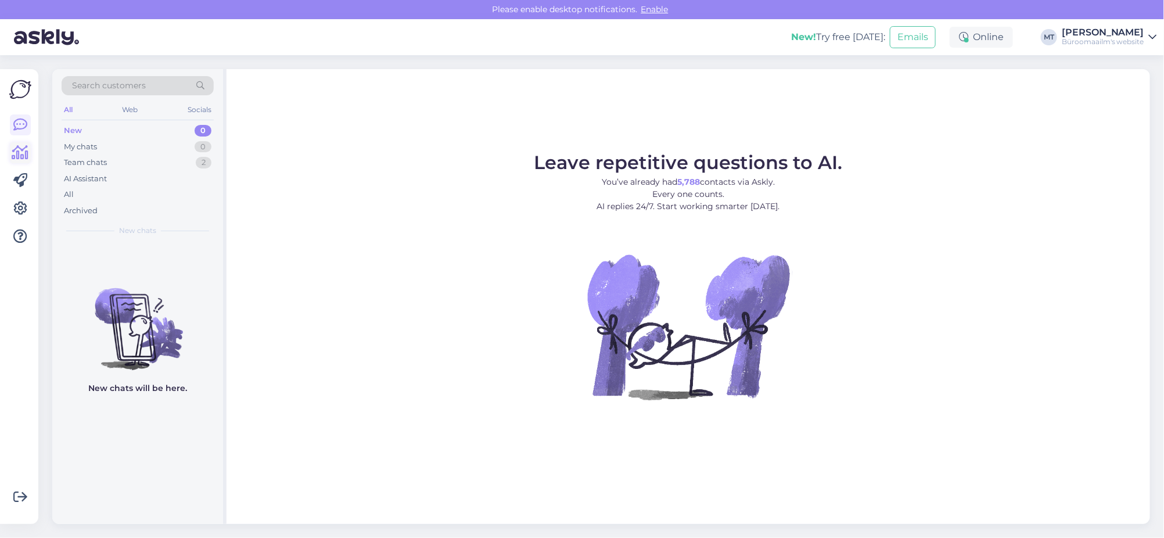
click at [29, 156] on link at bounding box center [20, 152] width 21 height 21
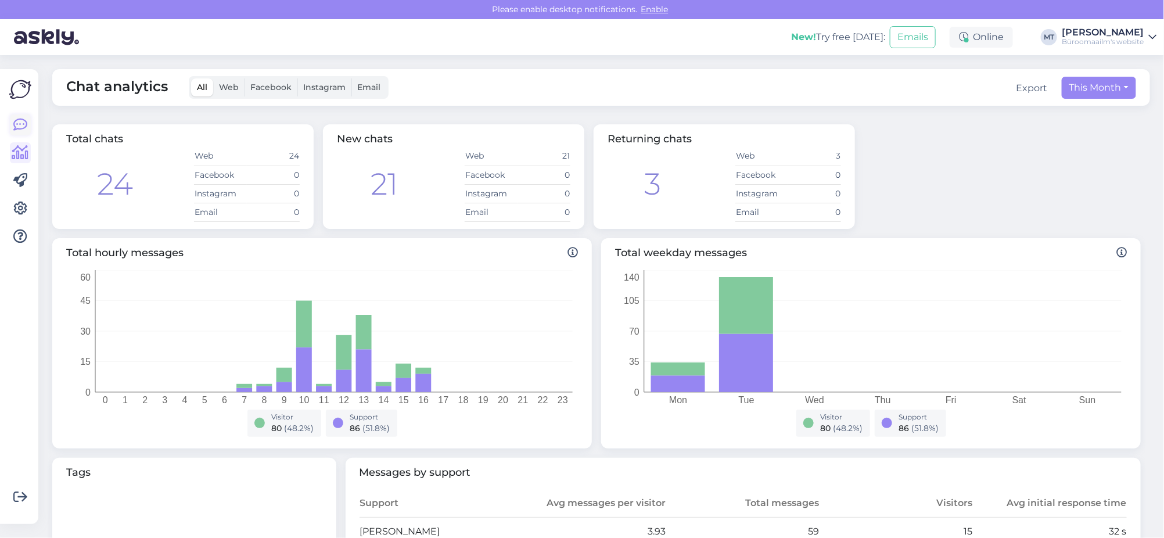
click at [18, 128] on icon at bounding box center [20, 125] width 14 height 14
